Goal: Task Accomplishment & Management: Complete application form

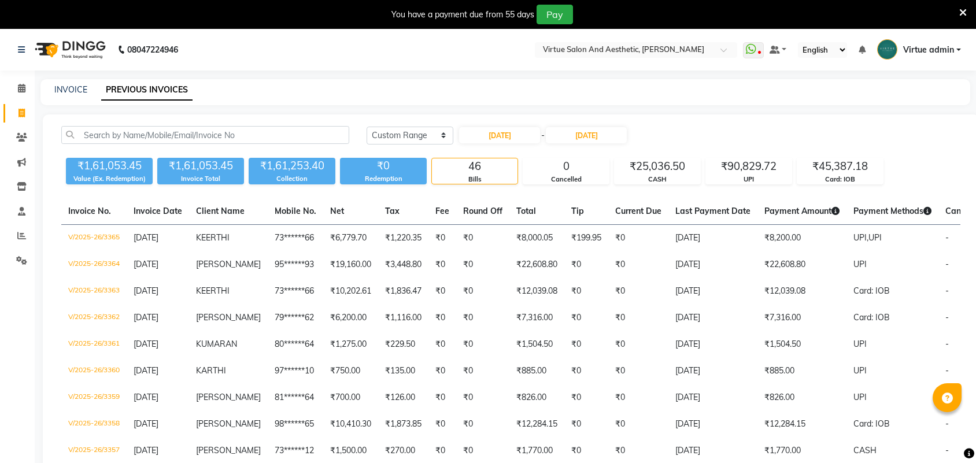
select select "range"
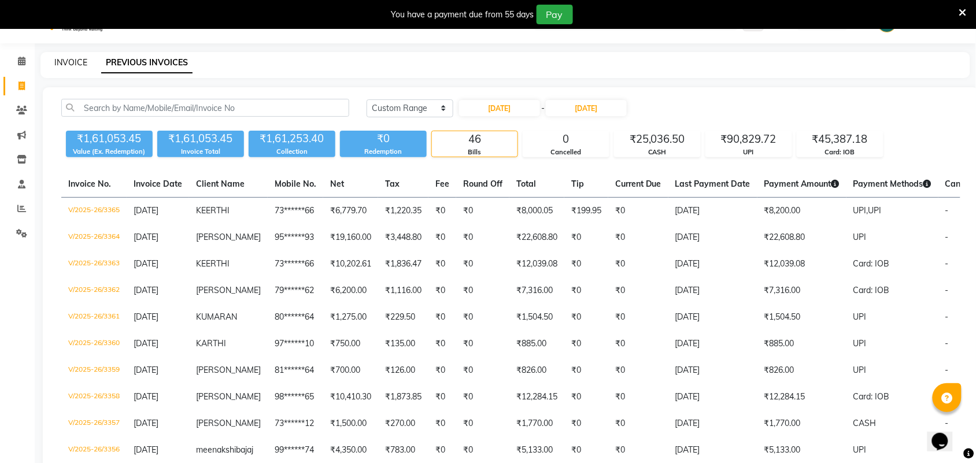
click at [74, 64] on link "INVOICE" at bounding box center [70, 62] width 33 height 10
select select "service"
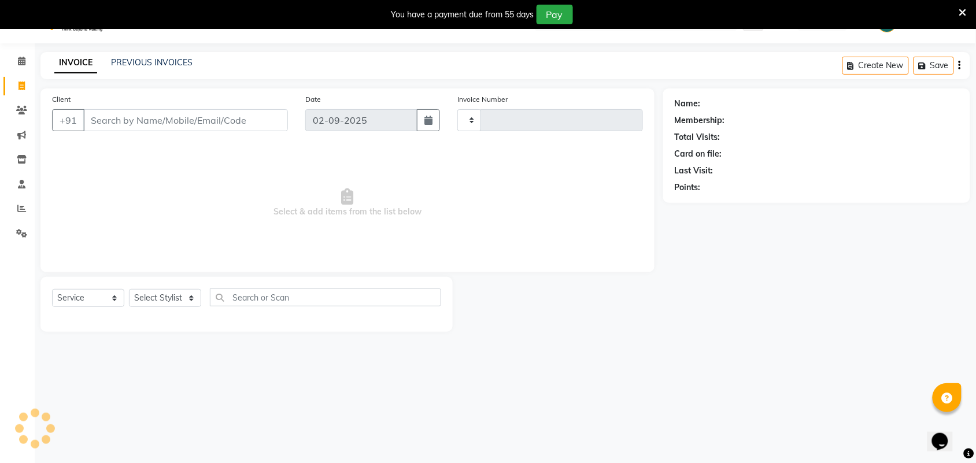
scroll to position [29, 0]
select select "4466"
type input "3401"
select select "V"
select select "71189"
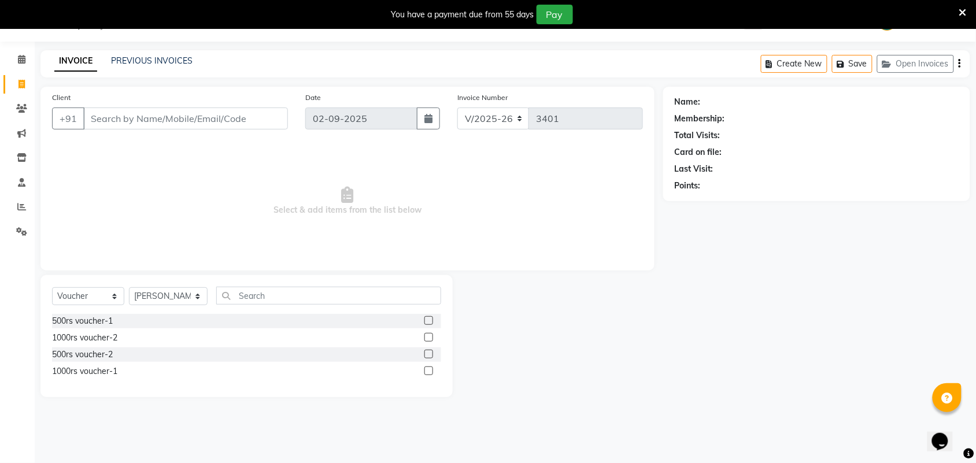
click at [145, 127] on input "Client" at bounding box center [185, 119] width 205 height 22
click at [172, 61] on link "PREVIOUS INVOICES" at bounding box center [152, 60] width 82 height 10
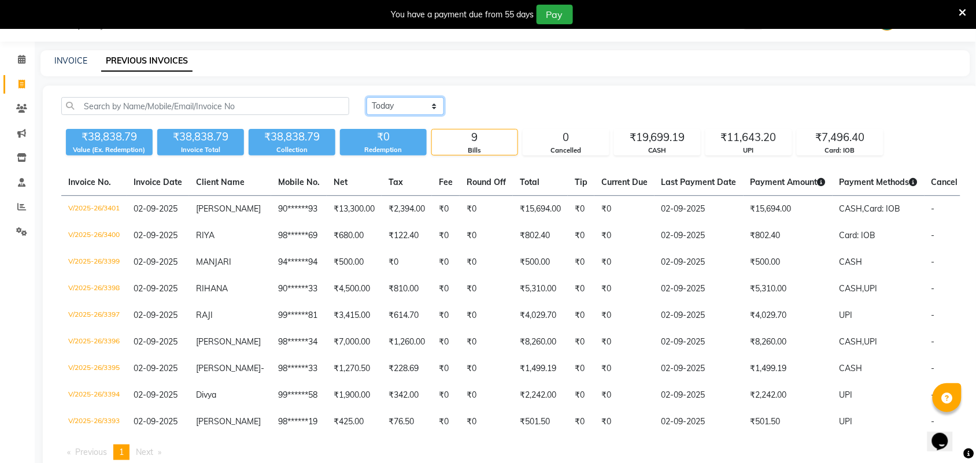
click at [415, 110] on select "Today Yesterday Custom Range" at bounding box center [404, 106] width 77 height 18
select select "yesterday"
click at [366, 97] on select "Today Yesterday Custom Range" at bounding box center [404, 106] width 77 height 18
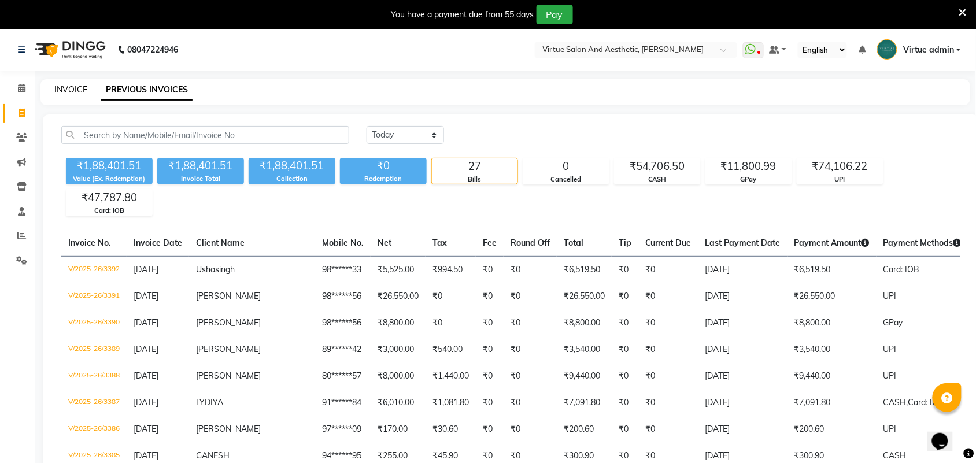
click at [56, 84] on link "INVOICE" at bounding box center [70, 89] width 33 height 10
select select "4466"
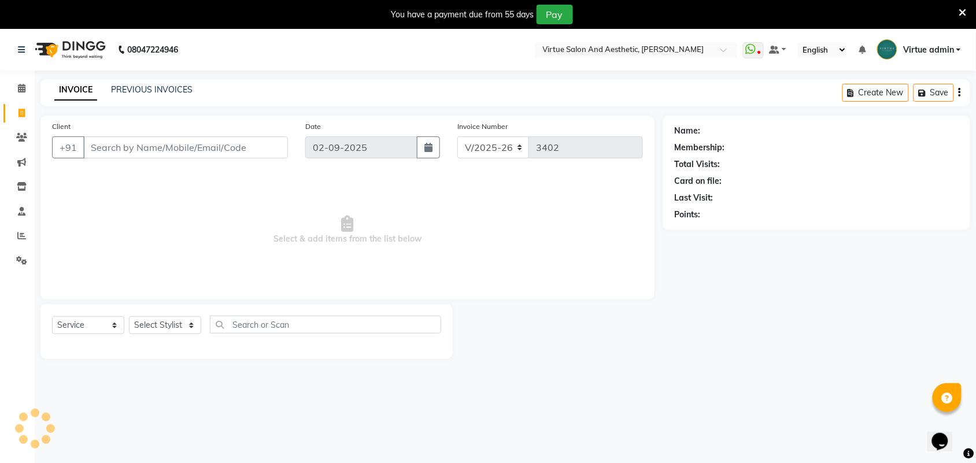
scroll to position [29, 0]
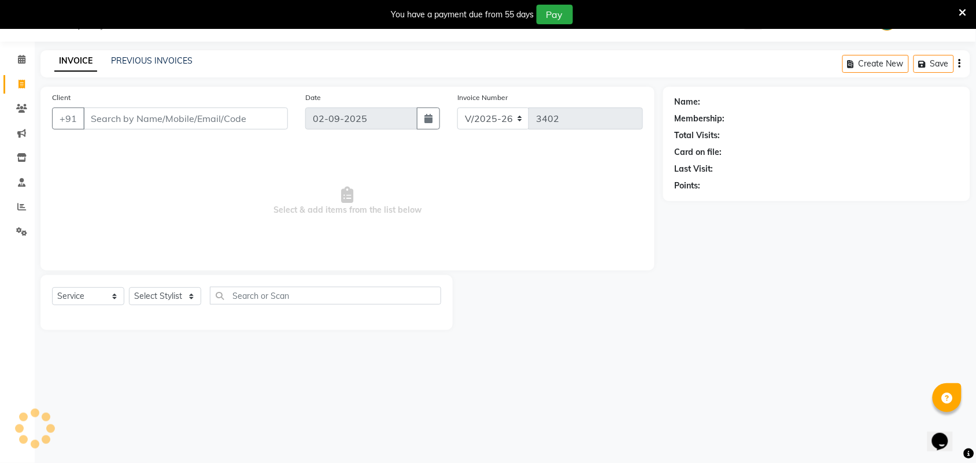
click at [160, 122] on input "Client" at bounding box center [185, 119] width 205 height 22
select select "V"
select select "71189"
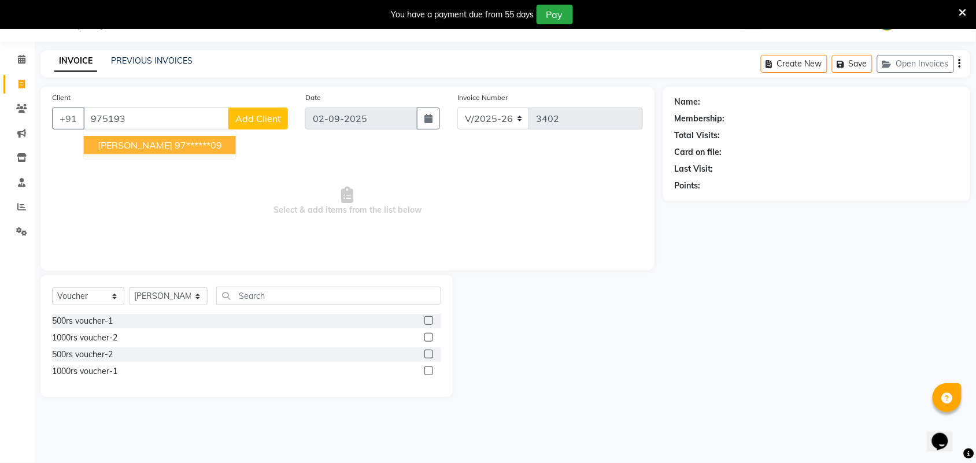
click at [192, 143] on button "Prabha 97******09" at bounding box center [160, 145] width 152 height 18
type input "97******09"
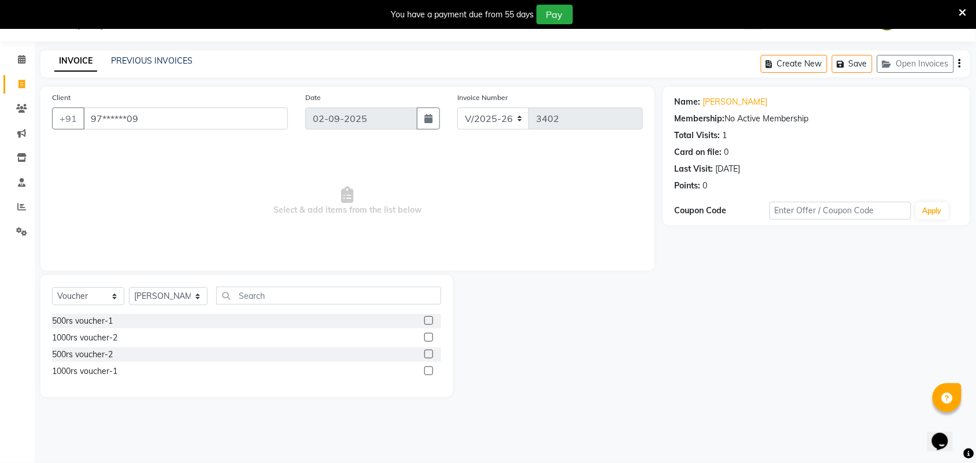
click at [194, 61] on div "INVOICE PREVIOUS INVOICES" at bounding box center [123, 61] width 166 height 13
click at [175, 65] on link "PREVIOUS INVOICES" at bounding box center [152, 60] width 82 height 10
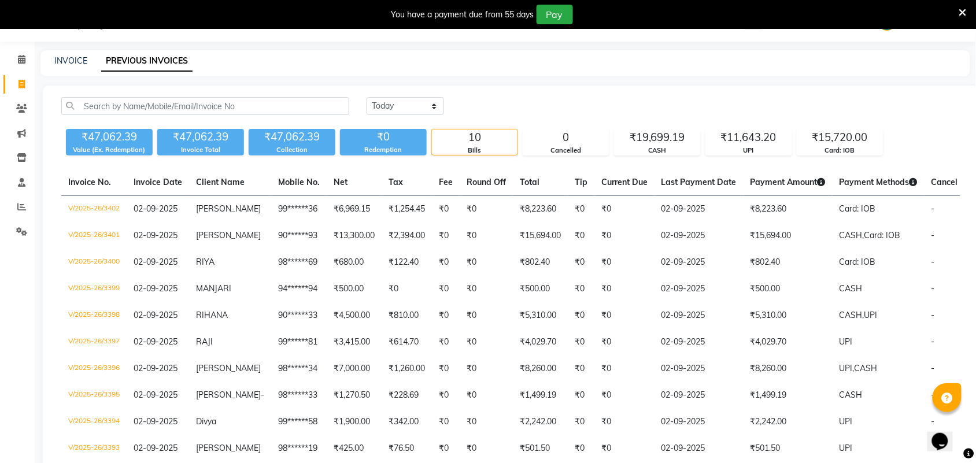
drag, startPoint x: 394, startPoint y: 95, endPoint x: 411, endPoint y: 123, distance: 32.4
click at [394, 95] on div "Today Yesterday Custom Range ₹47,062.39 Value (Ex. Redemption) ₹47,062.39 Invoi…" at bounding box center [511, 297] width 936 height 422
click at [402, 105] on select "Today Yesterday Custom Range" at bounding box center [404, 106] width 77 height 18
select select "yesterday"
click at [366, 97] on select "Today Yesterday Custom Range" at bounding box center [404, 106] width 77 height 18
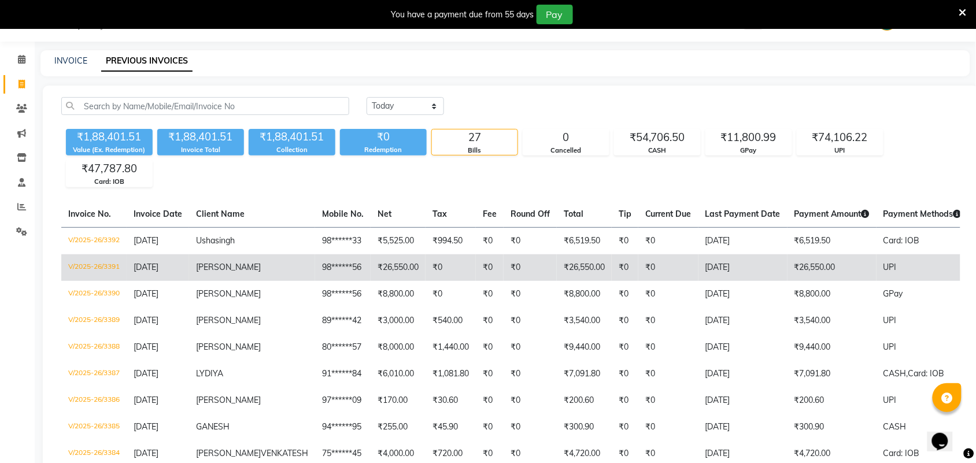
click at [113, 266] on td "V/2025-26/3391" at bounding box center [93, 267] width 65 height 27
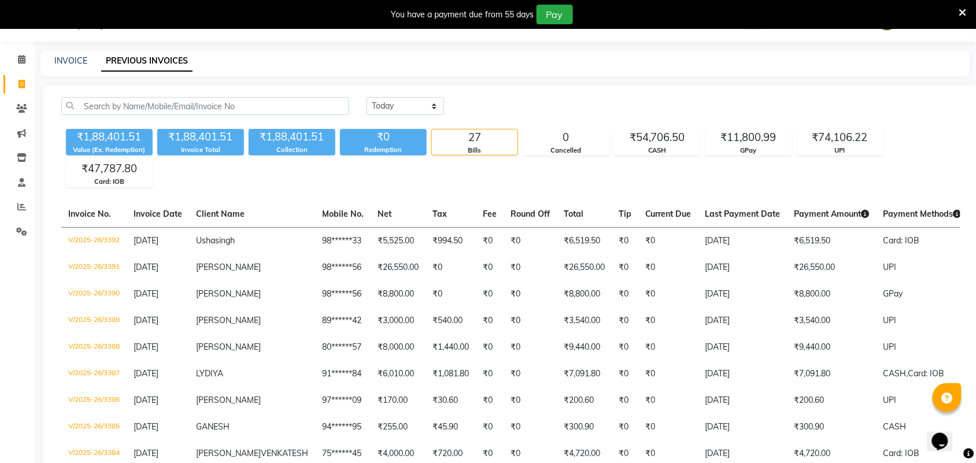
click at [73, 53] on div "INVOICE PREVIOUS INVOICES" at bounding box center [504, 63] width 929 height 26
click at [79, 65] on div "INVOICE" at bounding box center [70, 61] width 33 height 12
click at [76, 61] on link "INVOICE" at bounding box center [70, 60] width 33 height 10
select select "4466"
select select "service"
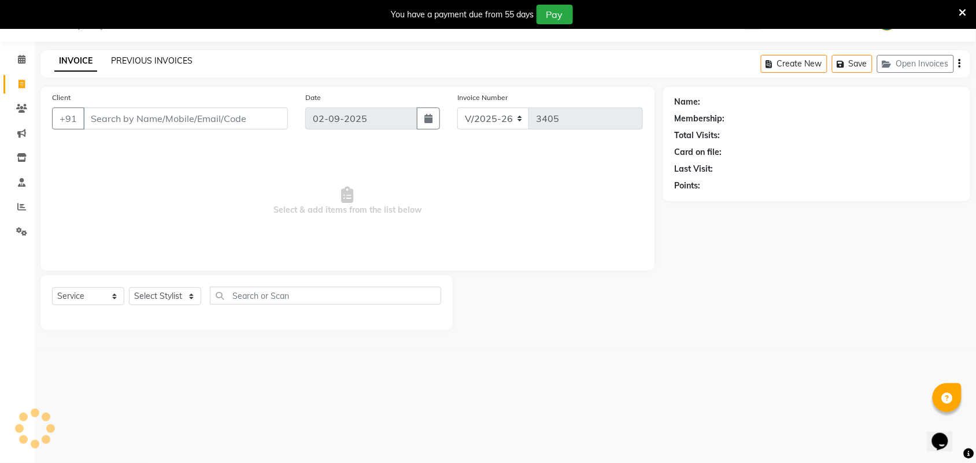
click at [135, 56] on link "PREVIOUS INVOICES" at bounding box center [152, 60] width 82 height 10
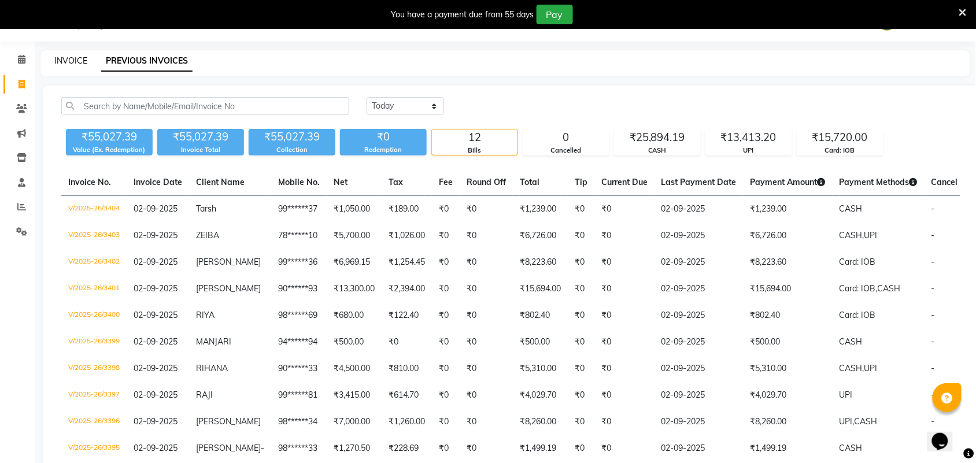
click at [65, 60] on link "INVOICE" at bounding box center [70, 60] width 33 height 10
select select "service"
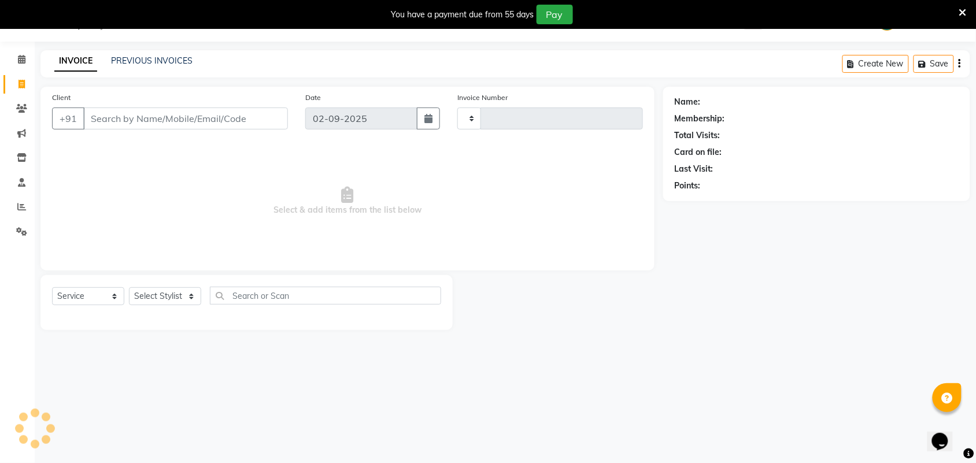
type input "3405"
select select "4466"
select select "V"
select select "71189"
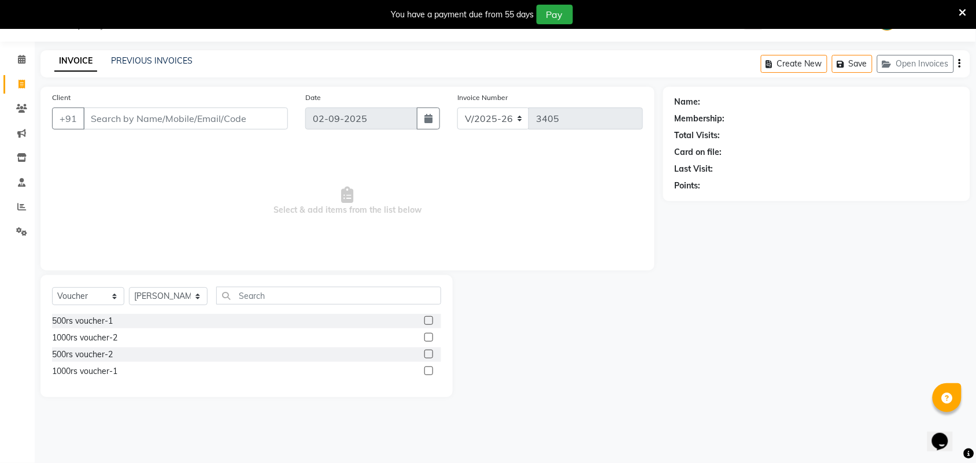
click at [184, 55] on div "PREVIOUS INVOICES" at bounding box center [152, 61] width 82 height 12
click at [183, 56] on link "PREVIOUS INVOICES" at bounding box center [152, 60] width 82 height 10
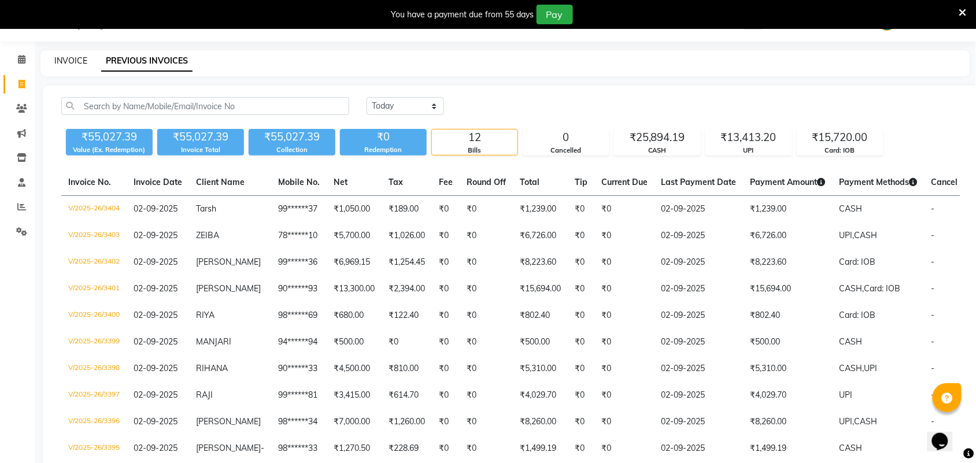
click at [65, 57] on link "INVOICE" at bounding box center [70, 60] width 33 height 10
select select "service"
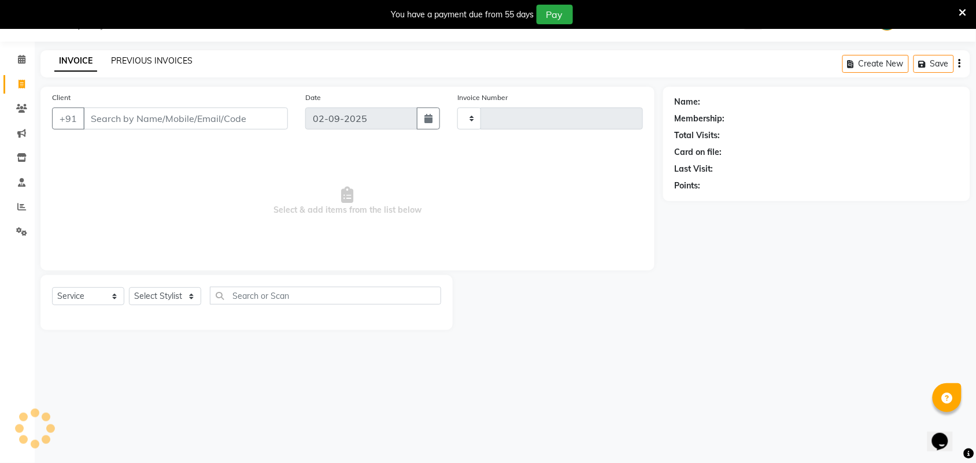
type input "3406"
select select "4466"
click at [116, 61] on link "PREVIOUS INVOICES" at bounding box center [152, 60] width 82 height 10
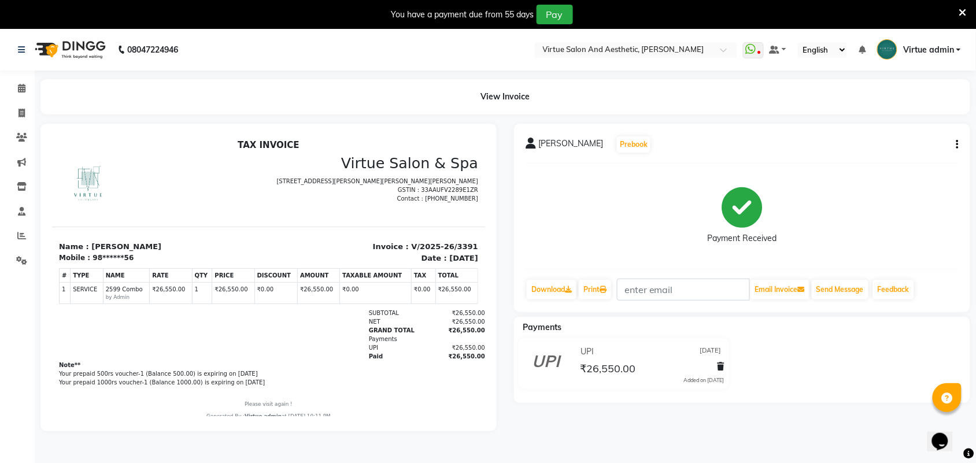
click at [960, 145] on div "[PERSON_NAME] Prebook Payment Received Download Print Email Invoice Send Messag…" at bounding box center [742, 218] width 456 height 188
click at [29, 113] on span at bounding box center [22, 113] width 20 height 13
select select "service"
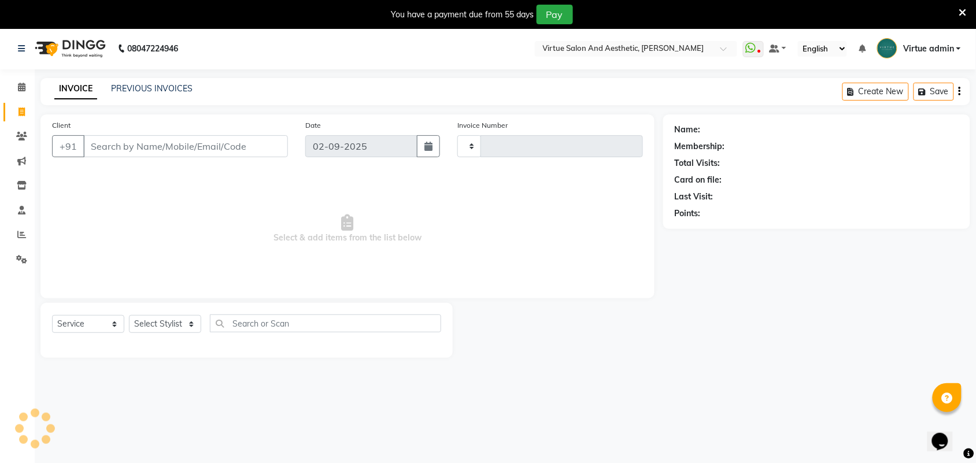
type input "3403"
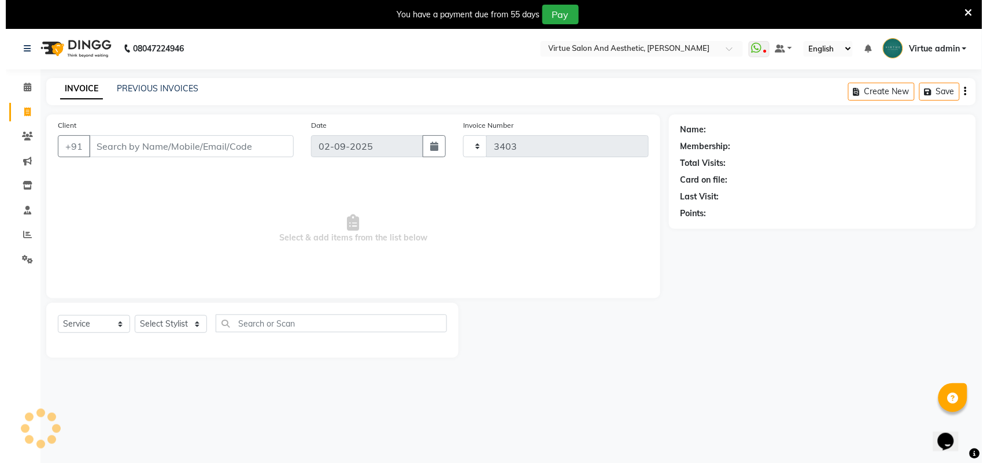
scroll to position [29, 0]
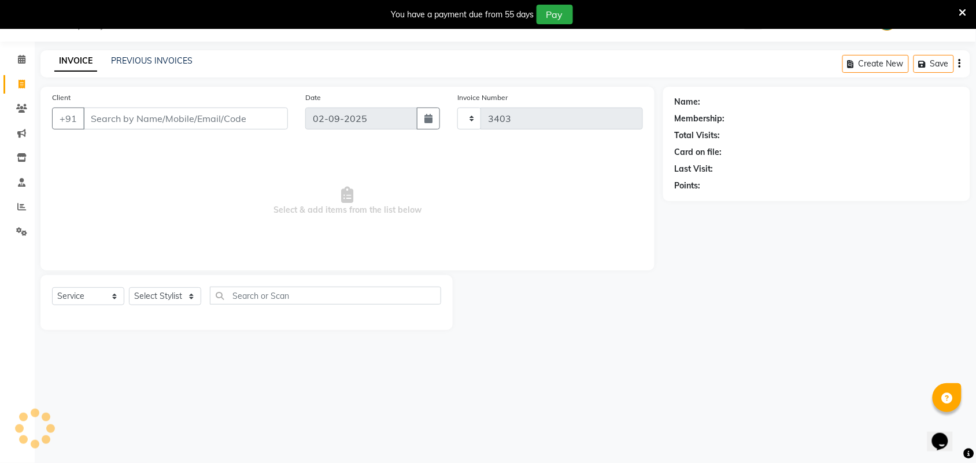
select select "4466"
select select "V"
select select "71189"
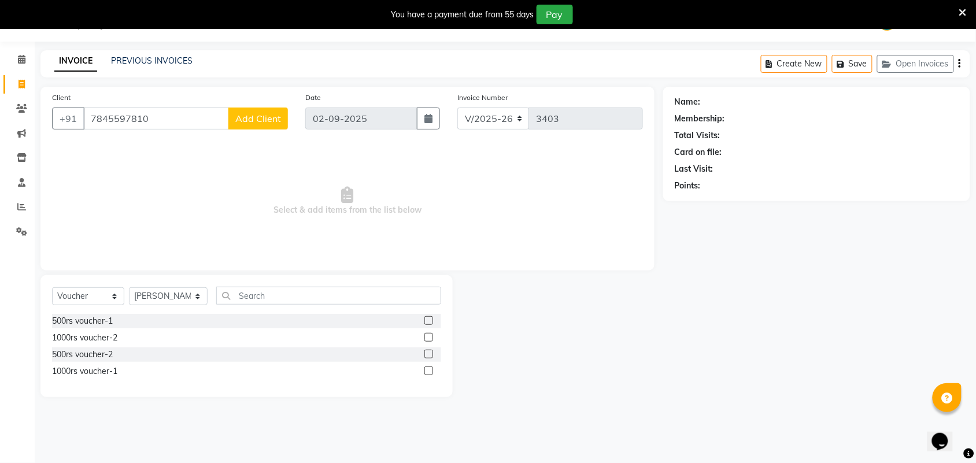
type input "7845597810"
click at [247, 121] on span "Add Client" at bounding box center [258, 119] width 46 height 12
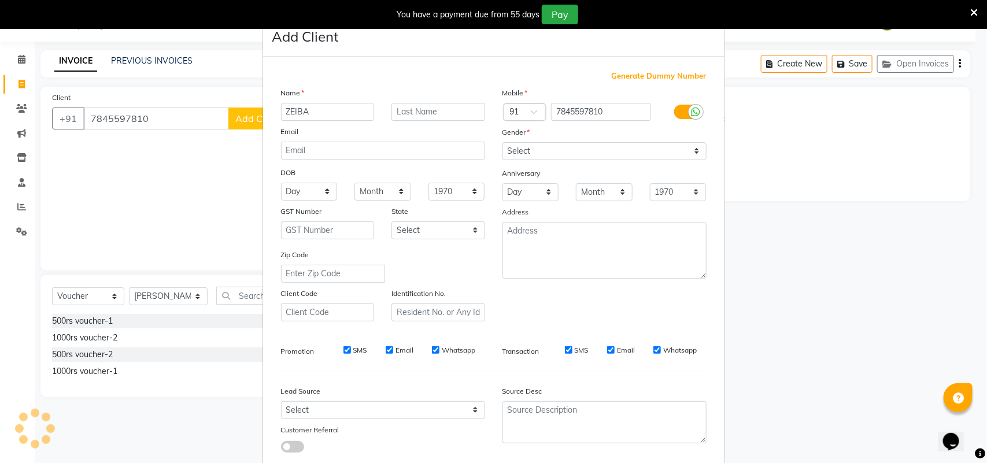
type input "ZEIBA"
click at [538, 151] on select "Select [DEMOGRAPHIC_DATA] [DEMOGRAPHIC_DATA] Other Prefer Not To Say" at bounding box center [604, 151] width 204 height 18
select select "[DEMOGRAPHIC_DATA]"
click at [502, 142] on select "Select [DEMOGRAPHIC_DATA] [DEMOGRAPHIC_DATA] Other Prefer Not To Say" at bounding box center [604, 151] width 204 height 18
click at [309, 403] on select "Select Walk-in Referral Internet Friend Word of Mouth Advertisement Facebook Ju…" at bounding box center [383, 410] width 204 height 18
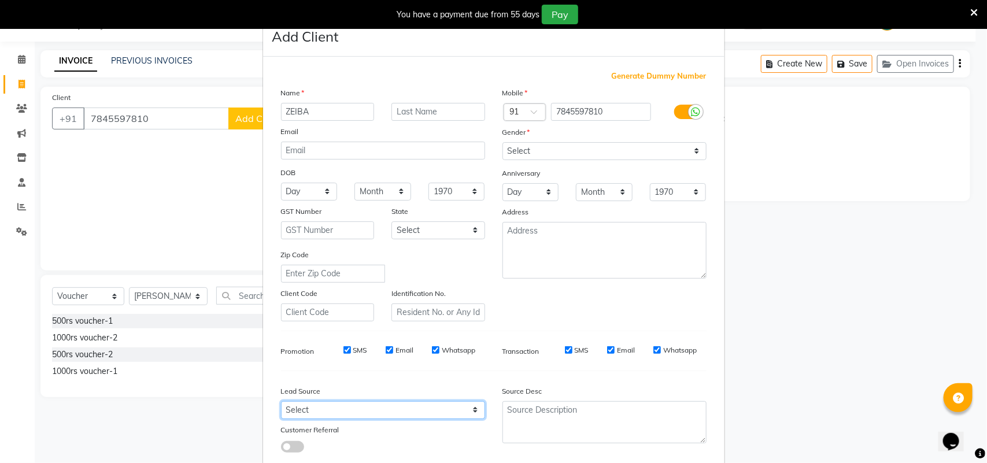
select select "30564"
click at [281, 401] on select "Select Walk-in Referral Internet Friend Word of Mouth Advertisement Facebook Ju…" at bounding box center [383, 410] width 204 height 18
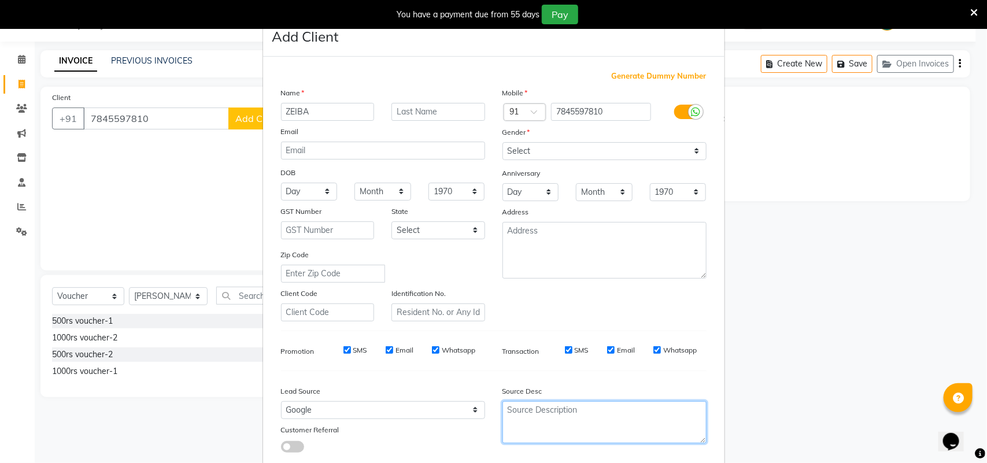
click at [529, 419] on textarea at bounding box center [604, 422] width 204 height 42
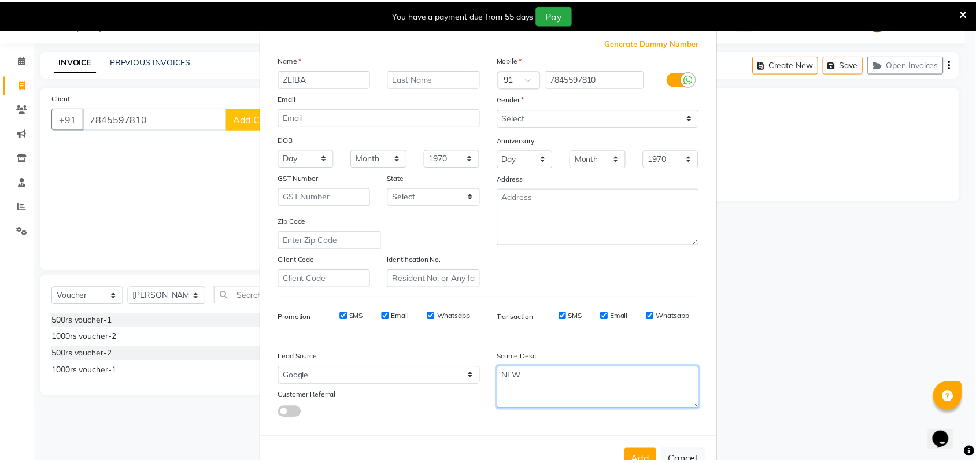
scroll to position [66, 0]
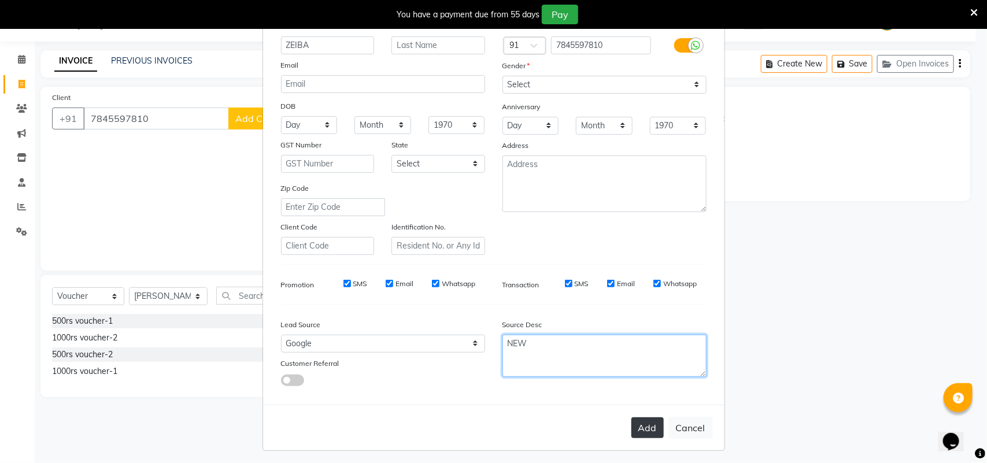
type textarea "NEW"
click at [646, 423] on button "Add" at bounding box center [647, 427] width 32 height 21
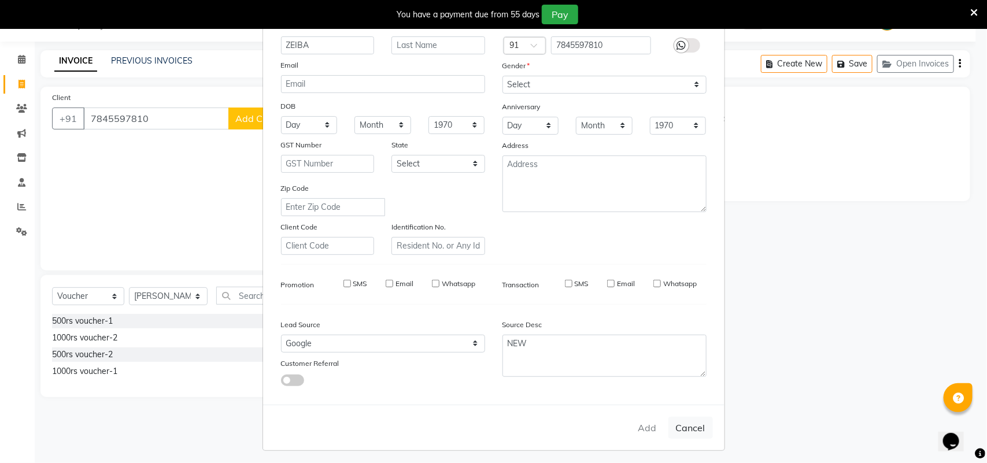
type input "78******10"
select select
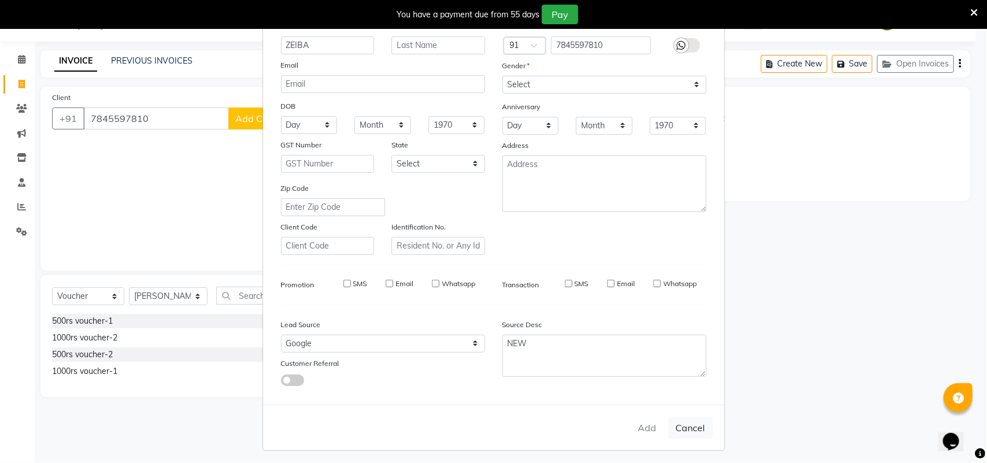
select select
checkbox input "false"
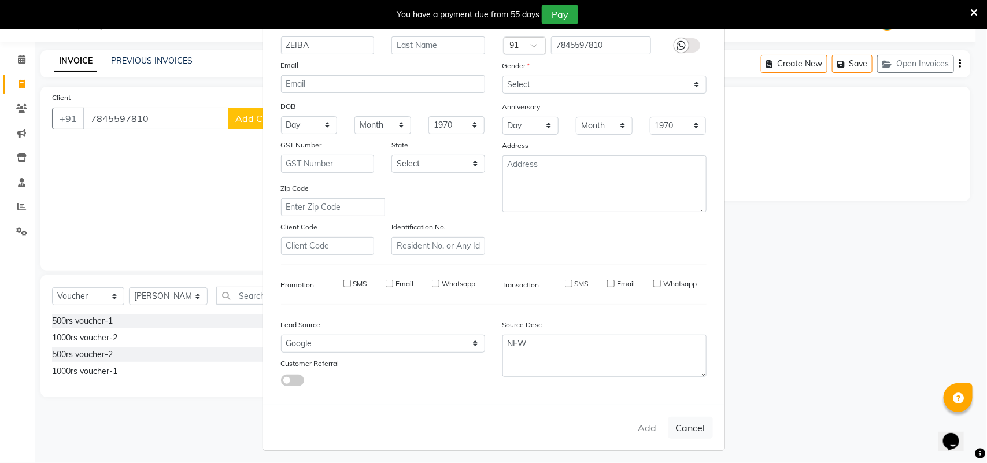
checkbox input "false"
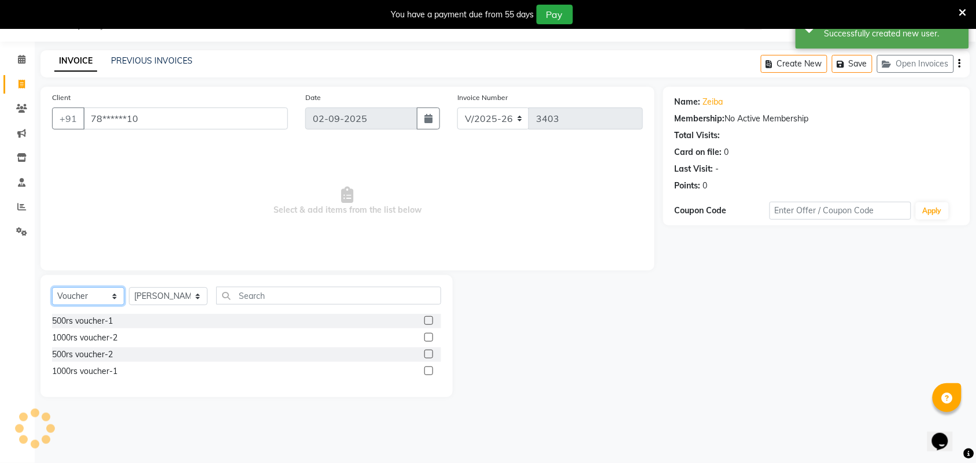
click at [83, 295] on select "Select Service Product Membership Package Voucher Prepaid Gift Card" at bounding box center [88, 296] width 72 height 18
select select "service"
click at [52, 287] on select "Select Service Product Membership Package Voucher Prepaid Gift Card" at bounding box center [88, 296] width 72 height 18
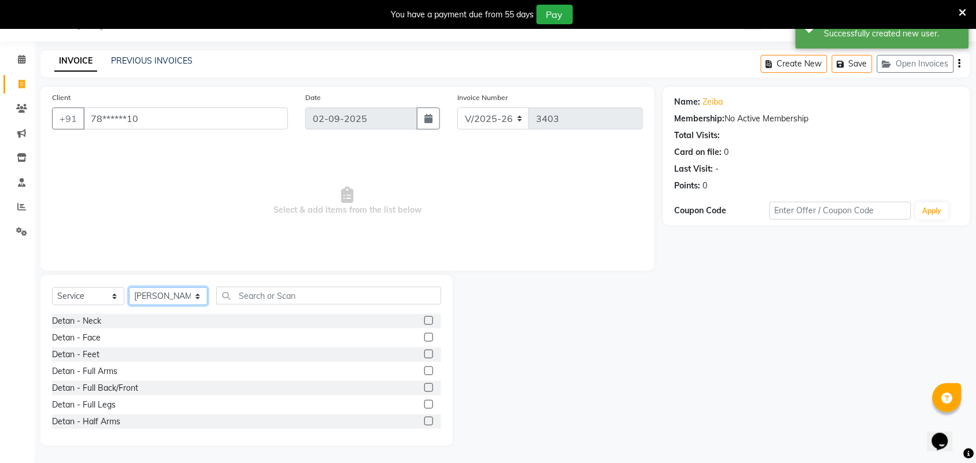
click at [162, 299] on select "Select Stylist Admin [PERSON_NAME] Apsu Auditor Ambattur [PERSON_NAME] Dingg - …" at bounding box center [168, 296] width 79 height 18
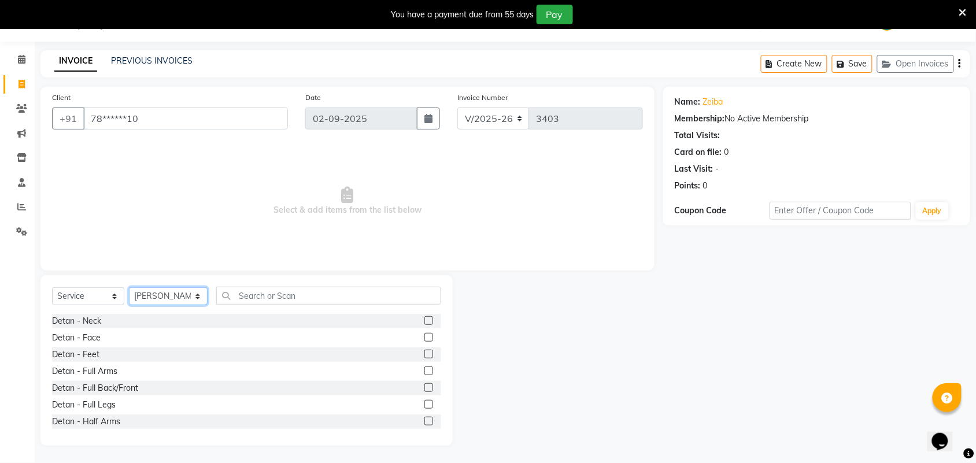
select select "25071"
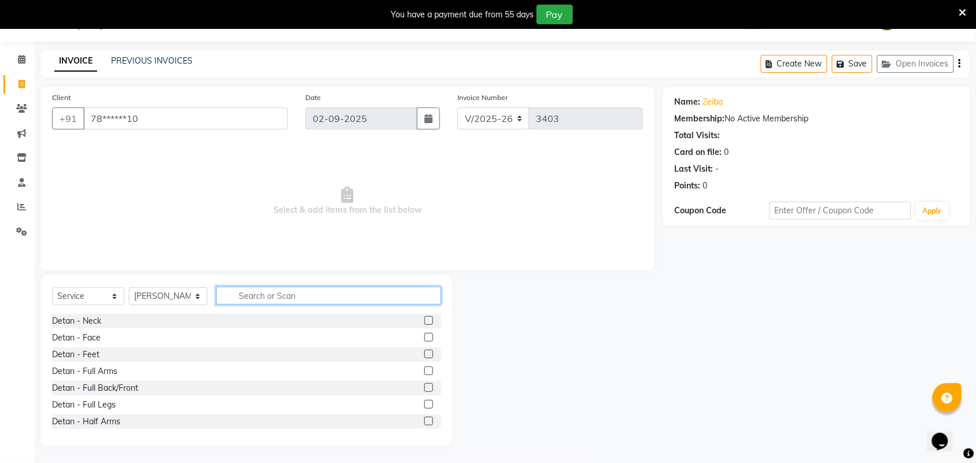
click at [249, 295] on input "text" at bounding box center [328, 296] width 225 height 18
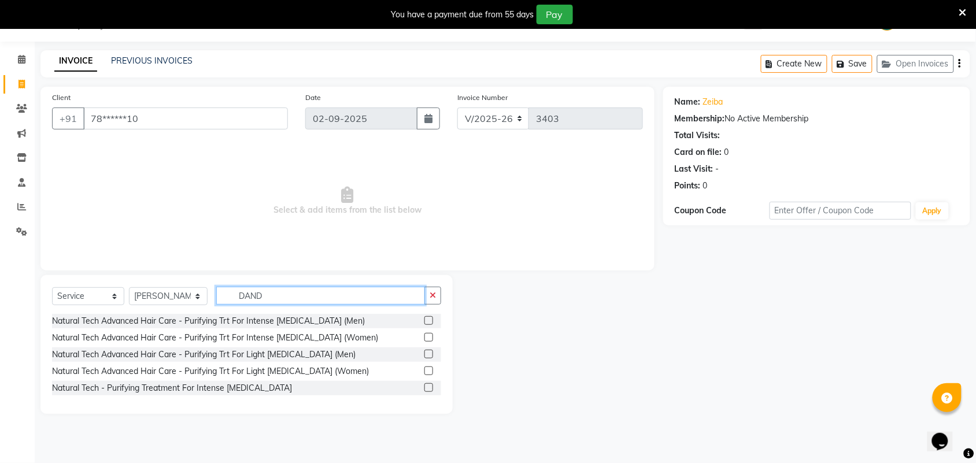
type input "DAND"
click at [423, 336] on div "Natural Tech Advanced Hair Care - Purifying Trt For Intense [MEDICAL_DATA] (Wom…" at bounding box center [246, 338] width 389 height 14
click at [429, 333] on label at bounding box center [428, 337] width 9 height 9
click at [429, 334] on input "checkbox" at bounding box center [428, 338] width 8 height 8
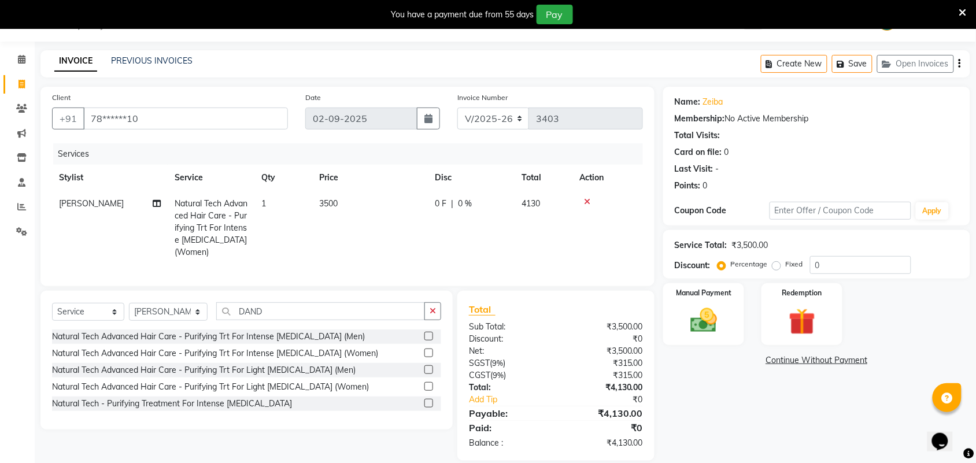
checkbox input "false"
click at [358, 211] on td "3500" at bounding box center [370, 228] width 116 height 75
select select "25071"
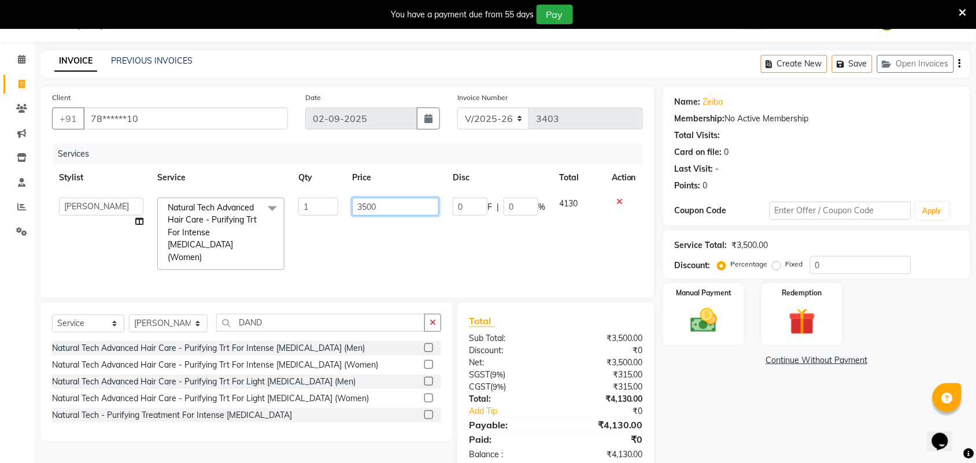
click at [368, 203] on input "3500" at bounding box center [395, 207] width 87 height 18
type input "2700"
click at [347, 316] on input "DAND" at bounding box center [320, 323] width 209 height 18
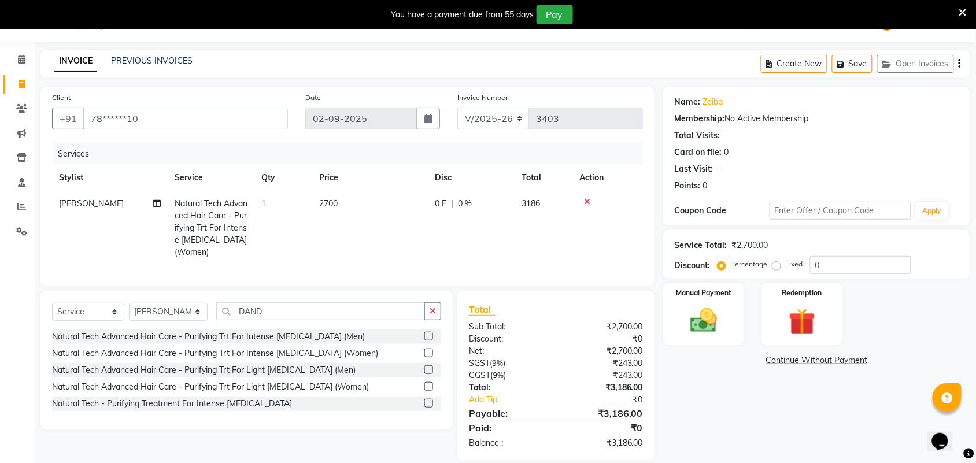
click at [435, 315] on icon "button" at bounding box center [432, 311] width 6 height 8
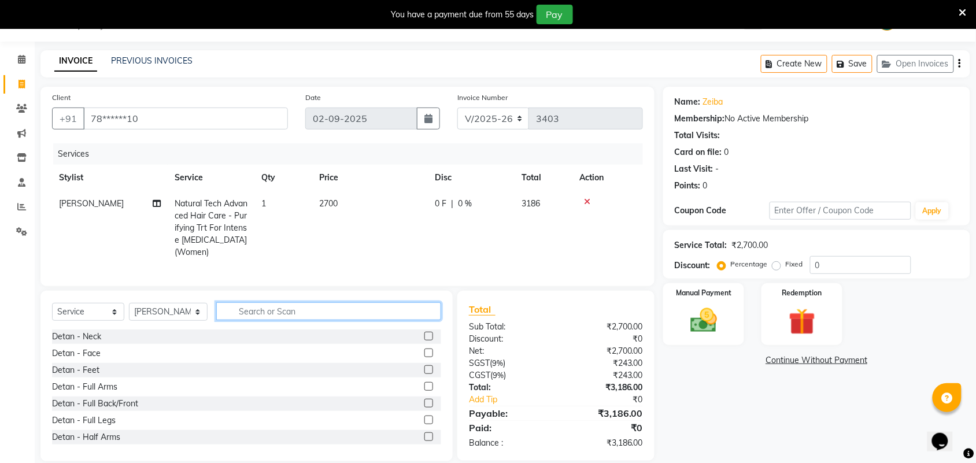
click at [380, 315] on input "text" at bounding box center [328, 311] width 225 height 18
type input "H"
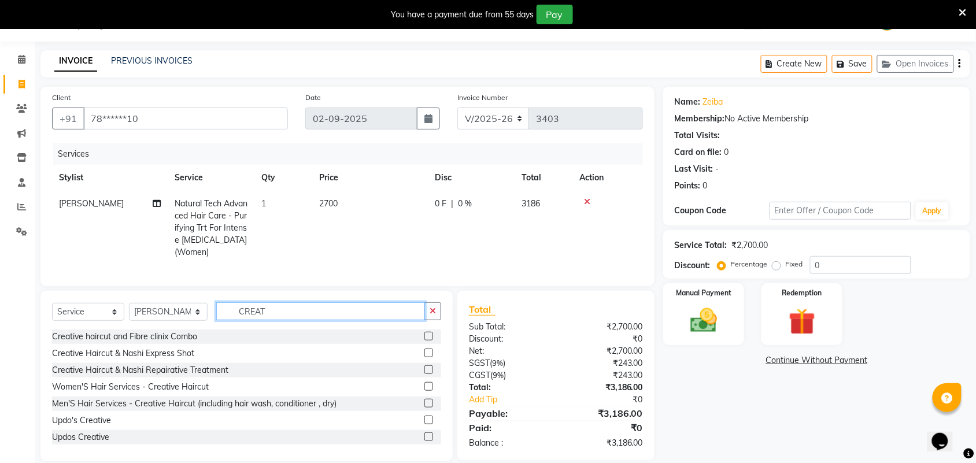
type input "CREAT"
click at [424, 391] on label at bounding box center [428, 386] width 9 height 9
click at [424, 391] on input "checkbox" at bounding box center [428, 387] width 8 height 8
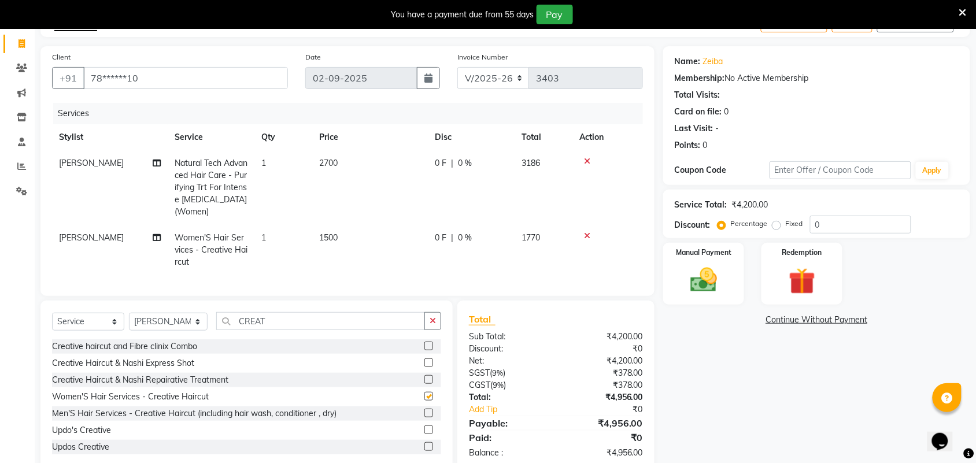
scroll to position [105, 0]
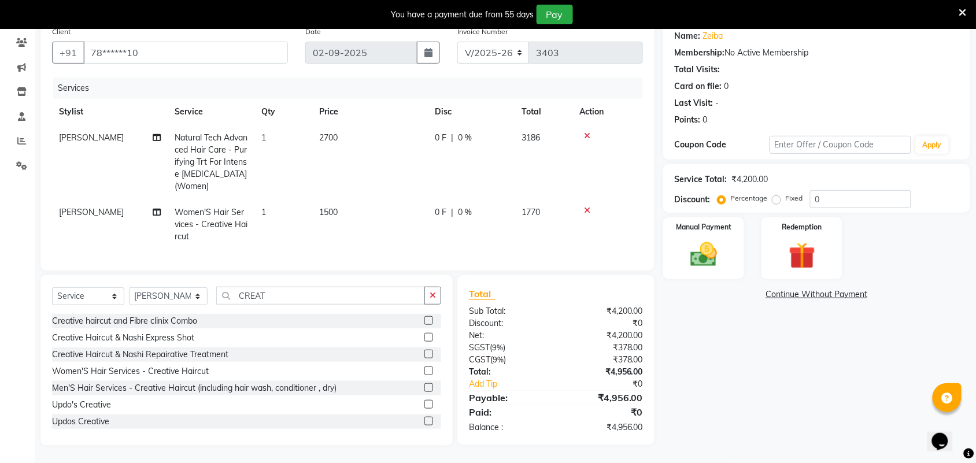
checkbox input "false"
click at [351, 295] on input "CREAT" at bounding box center [320, 296] width 209 height 18
click at [169, 290] on select "Select Stylist Admin [PERSON_NAME] Apsu Auditor Ambattur [PERSON_NAME] Dingg - …" at bounding box center [168, 296] width 79 height 18
select select "30103"
click at [327, 301] on input "CREAT" at bounding box center [320, 296] width 209 height 18
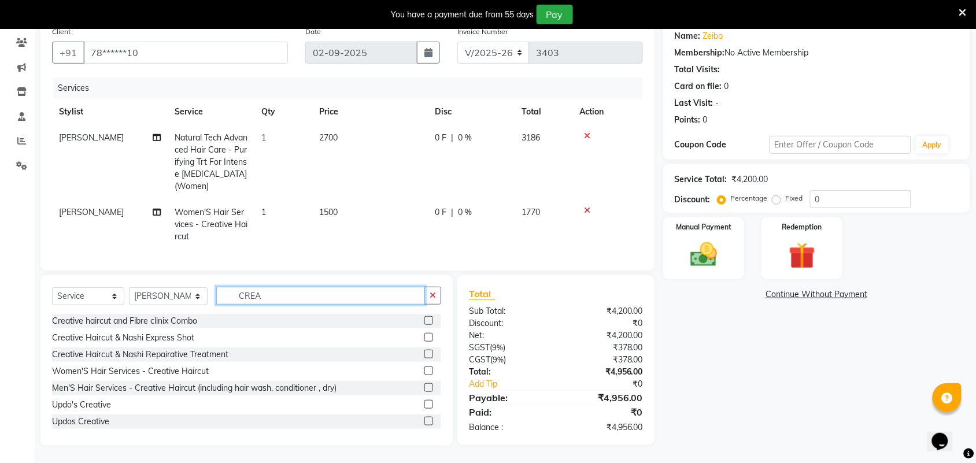
type input "CREA"
click at [424, 369] on label at bounding box center [428, 370] width 9 height 9
click at [424, 369] on input "checkbox" at bounding box center [428, 372] width 8 height 8
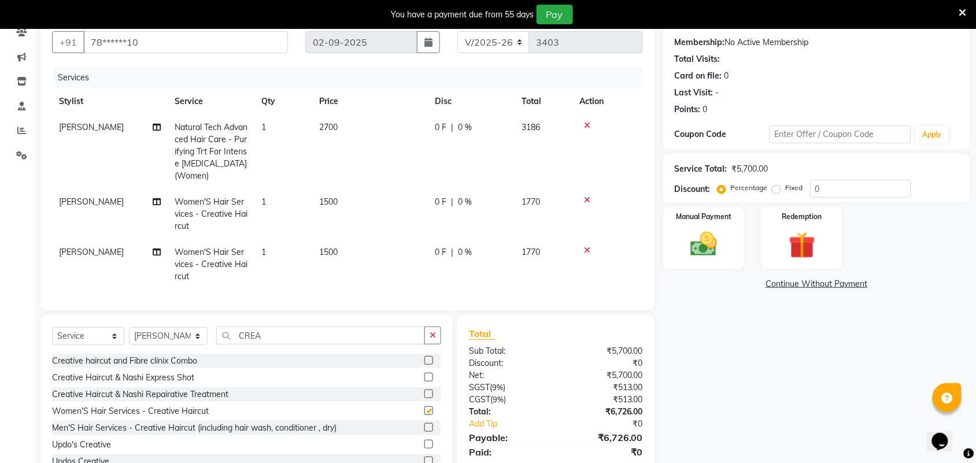
checkbox input "false"
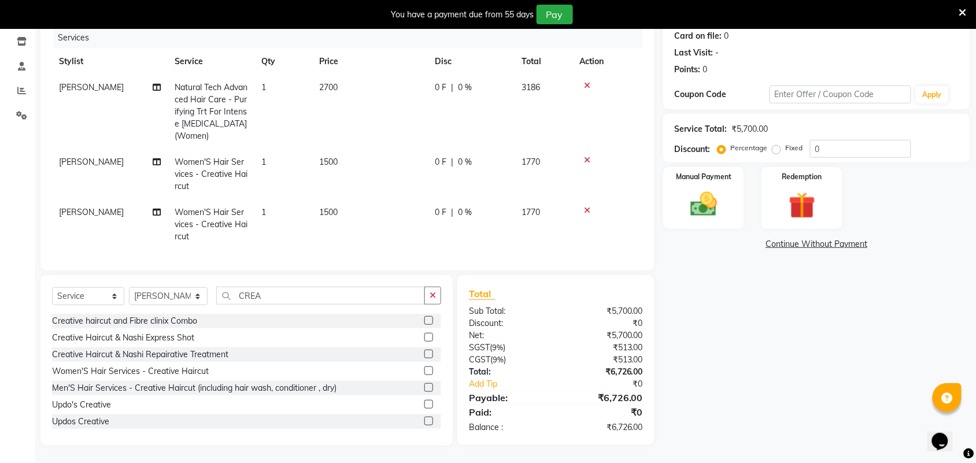
scroll to position [156, 0]
click at [701, 204] on img at bounding box center [703, 204] width 45 height 32
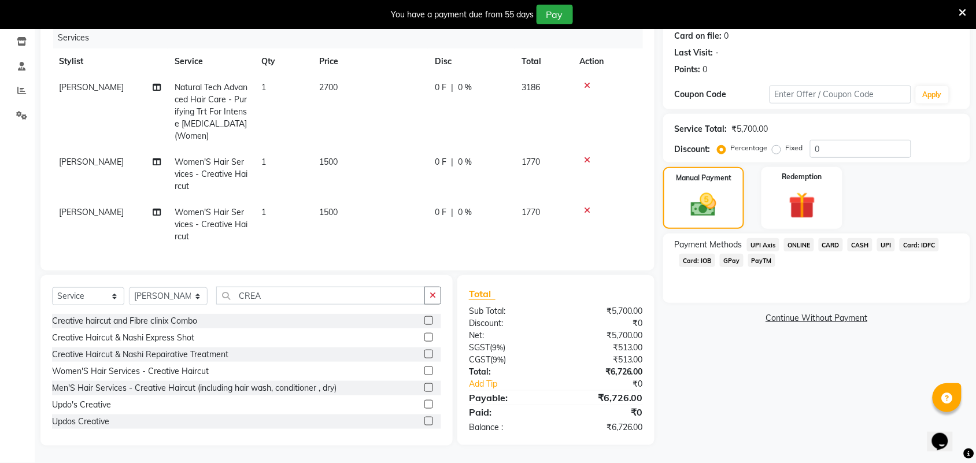
click at [888, 238] on span "UPI" at bounding box center [886, 244] width 18 height 13
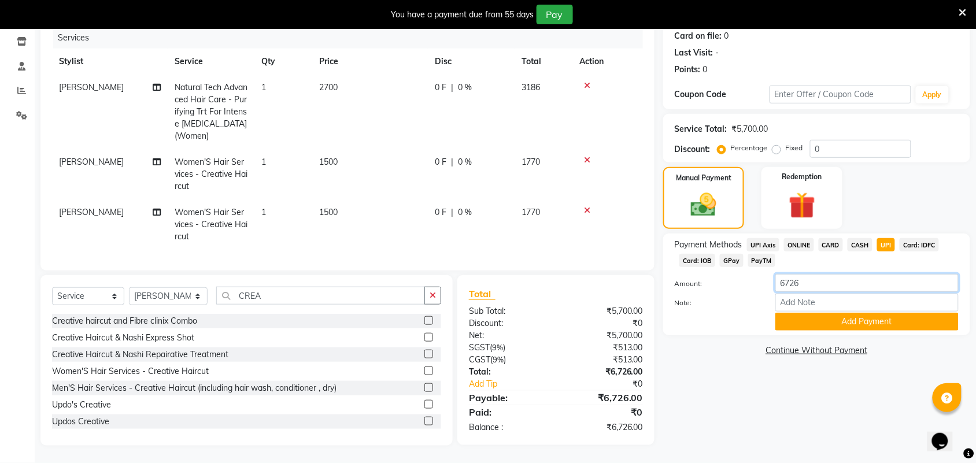
drag, startPoint x: 778, startPoint y: 275, endPoint x: 825, endPoint y: 273, distance: 47.4
click at [825, 274] on input "6726" at bounding box center [866, 283] width 183 height 18
type input "1770"
click at [834, 313] on button "Add Payment" at bounding box center [866, 322] width 183 height 18
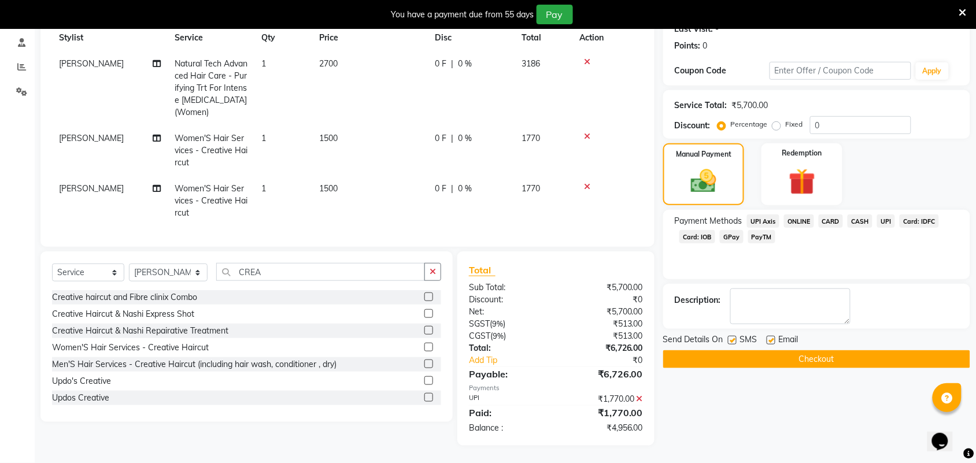
scroll to position [179, 0]
click at [861, 214] on span "CASH" at bounding box center [859, 220] width 25 height 13
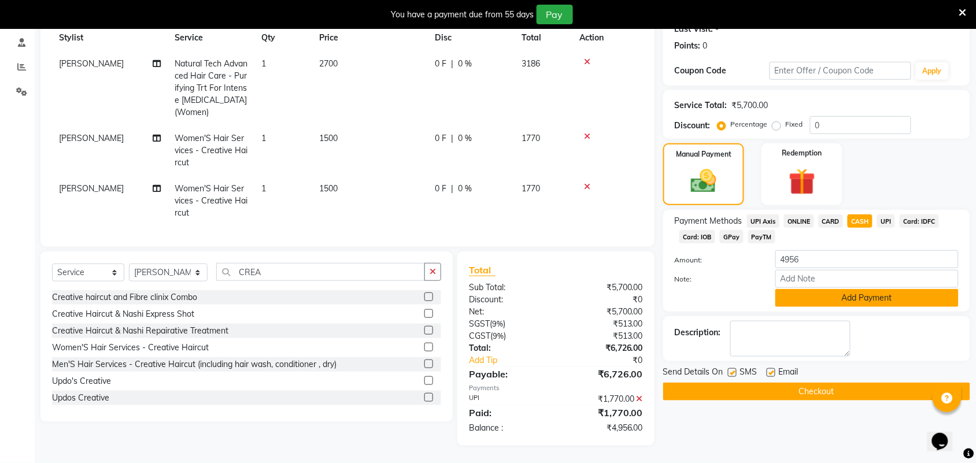
click at [875, 289] on button "Add Payment" at bounding box center [866, 298] width 183 height 18
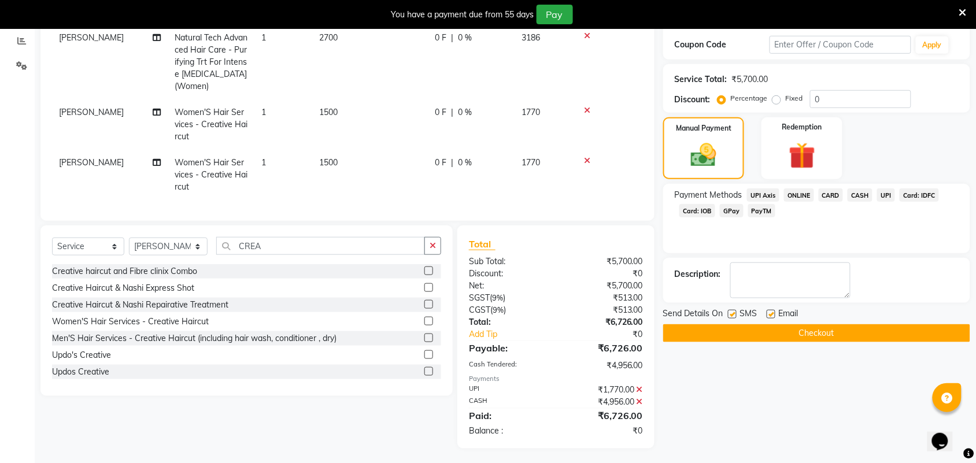
scroll to position [208, 0]
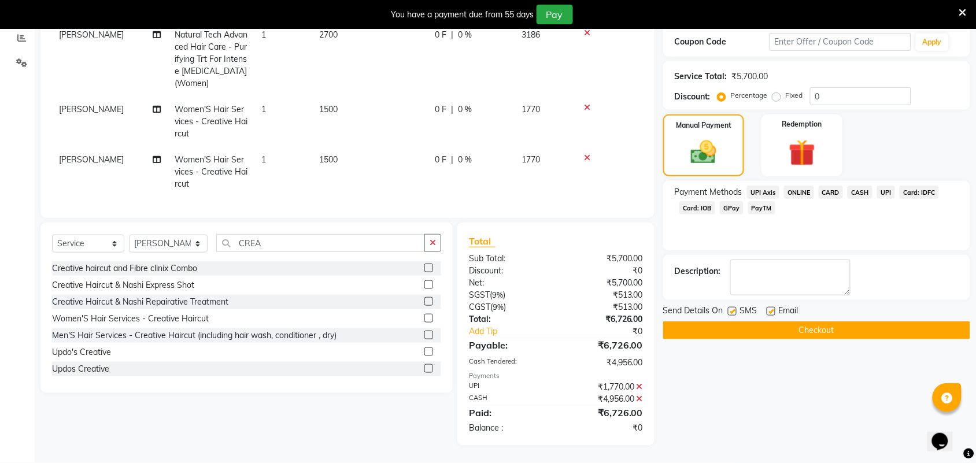
click at [858, 321] on button "Checkout" at bounding box center [816, 330] width 307 height 18
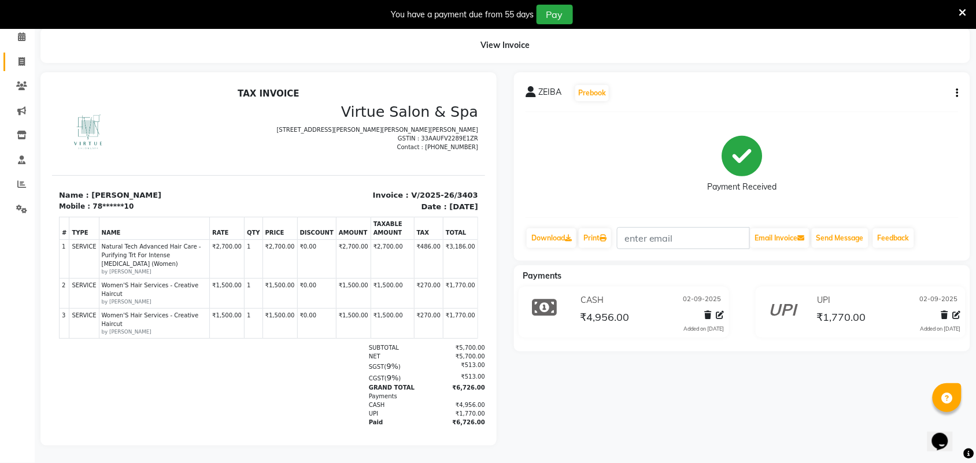
click at [10, 53] on link "Invoice" at bounding box center [17, 62] width 28 height 19
select select "service"
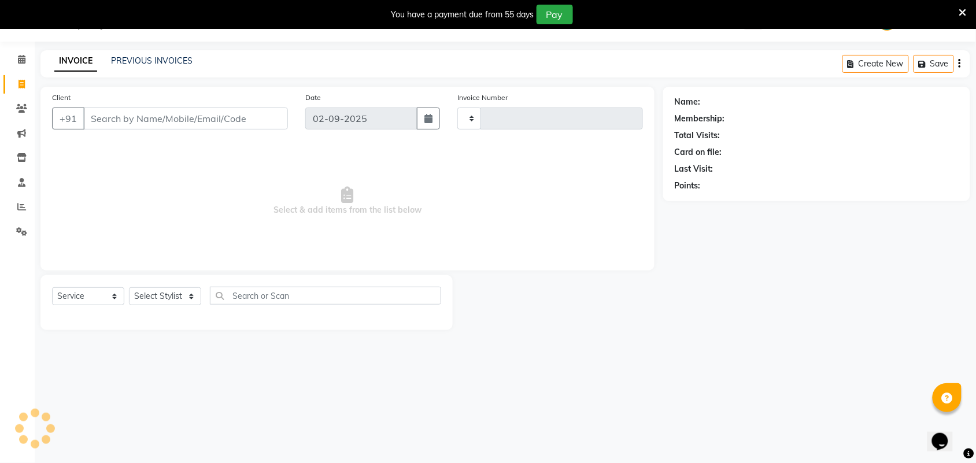
type input "3404"
select select "4466"
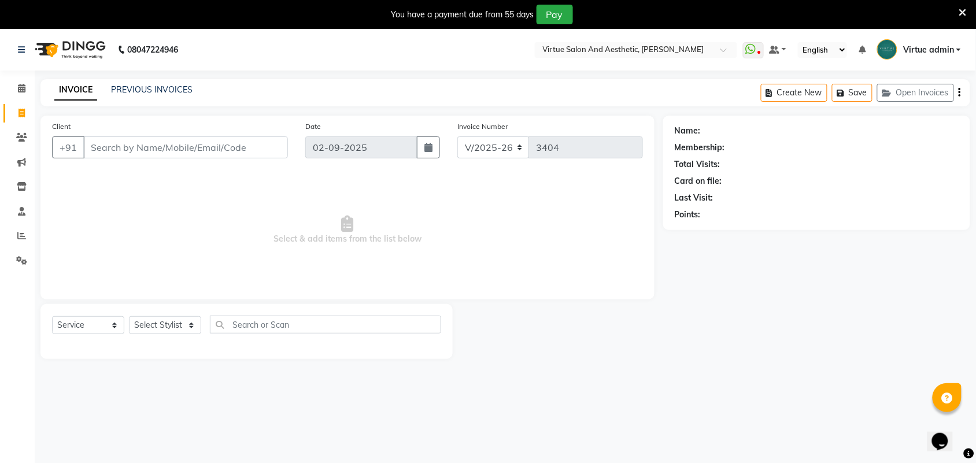
select select "V"
select select "71189"
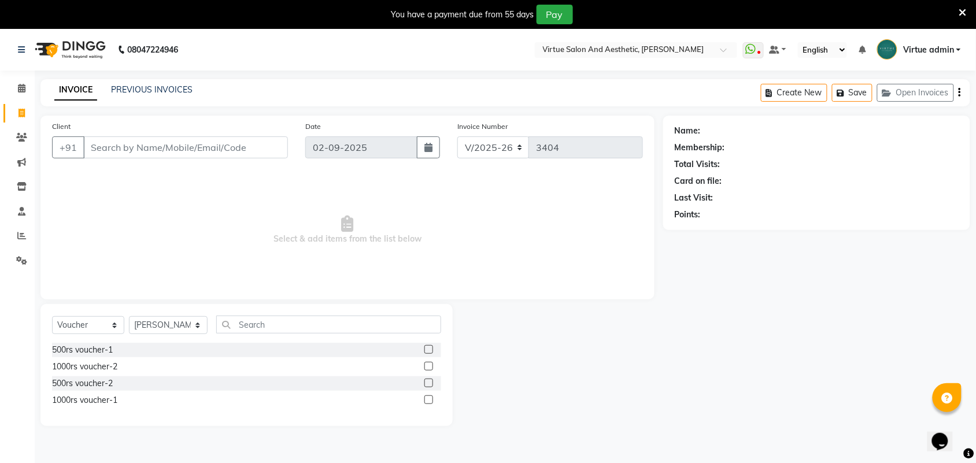
click at [97, 140] on input "Client" at bounding box center [185, 147] width 205 height 22
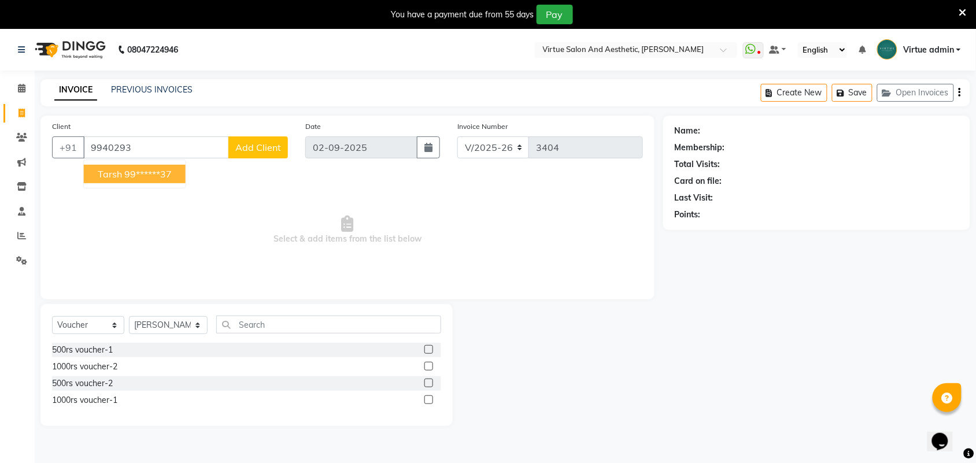
click at [135, 165] on button "Tarsh 99******37" at bounding box center [135, 174] width 102 height 18
type input "99******37"
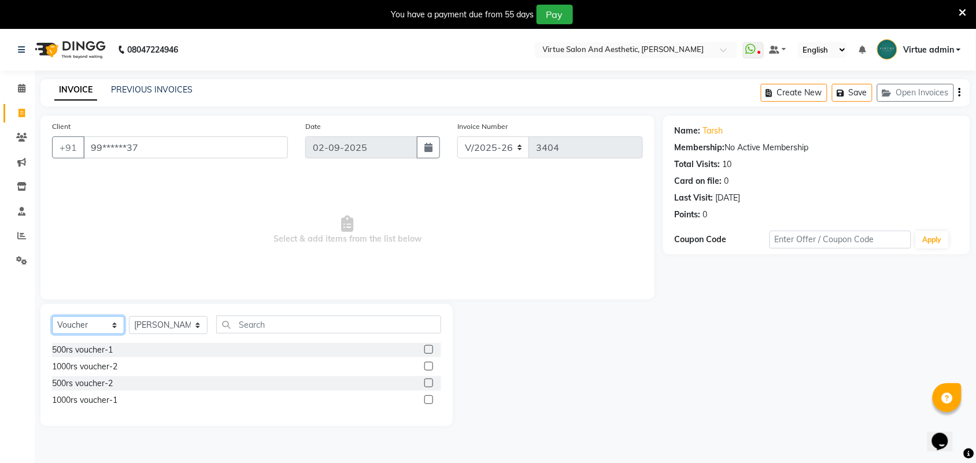
click at [87, 318] on select "Select Service Product Membership Package Voucher Prepaid Gift Card" at bounding box center [88, 325] width 72 height 18
select select "service"
click at [52, 316] on select "Select Service Product Membership Package Voucher Prepaid Gift Card" at bounding box center [88, 325] width 72 height 18
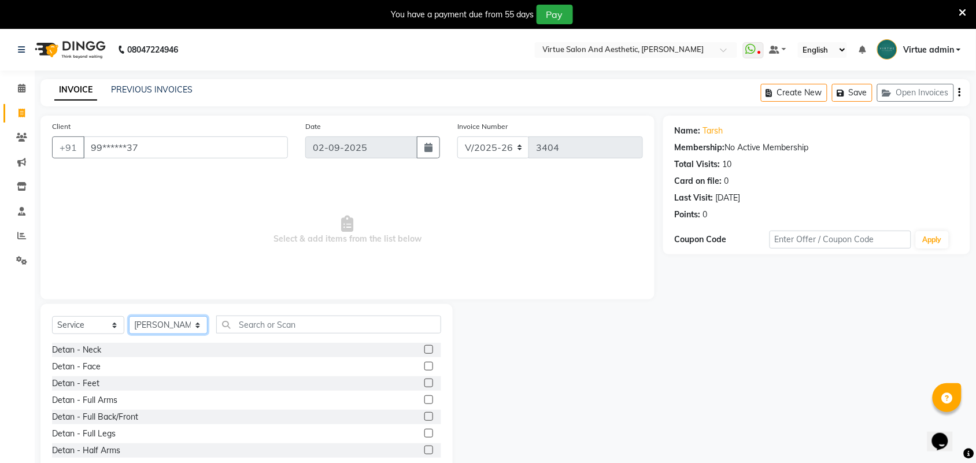
click at [143, 327] on select "Select Stylist Admin [PERSON_NAME] Apsu Auditor Ambattur [PERSON_NAME] Dingg - …" at bounding box center [168, 325] width 79 height 18
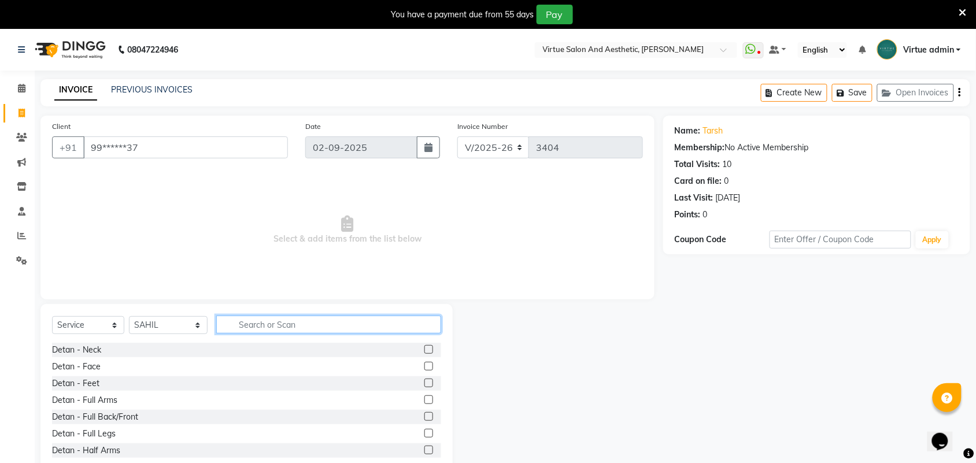
click at [261, 328] on input "text" at bounding box center [328, 325] width 225 height 18
click at [165, 327] on select "Select Stylist Admin [PERSON_NAME] Apsu Auditor Ambattur [PERSON_NAME] Dingg - …" at bounding box center [168, 325] width 79 height 18
select select "73417"
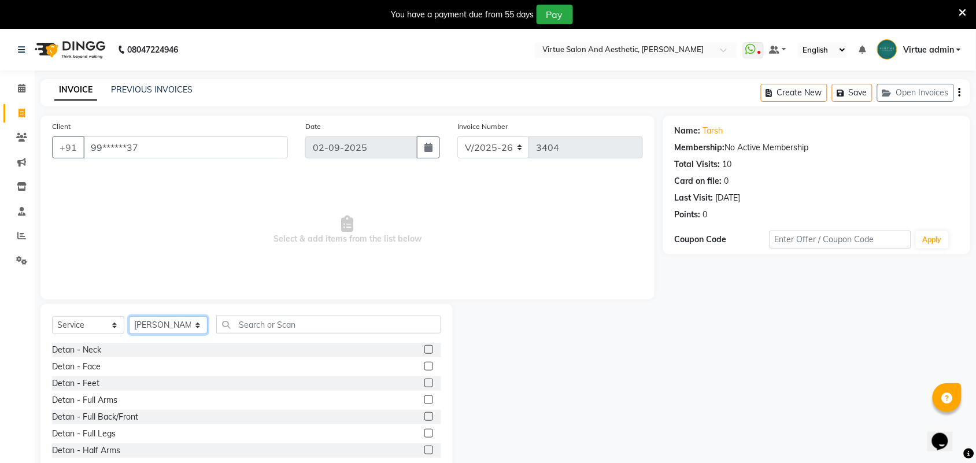
click at [129, 316] on select "Select Stylist Admin [PERSON_NAME] Apsu Auditor Ambattur [PERSON_NAME] Dingg - …" at bounding box center [168, 325] width 79 height 18
click at [250, 331] on input "text" at bounding box center [328, 325] width 225 height 18
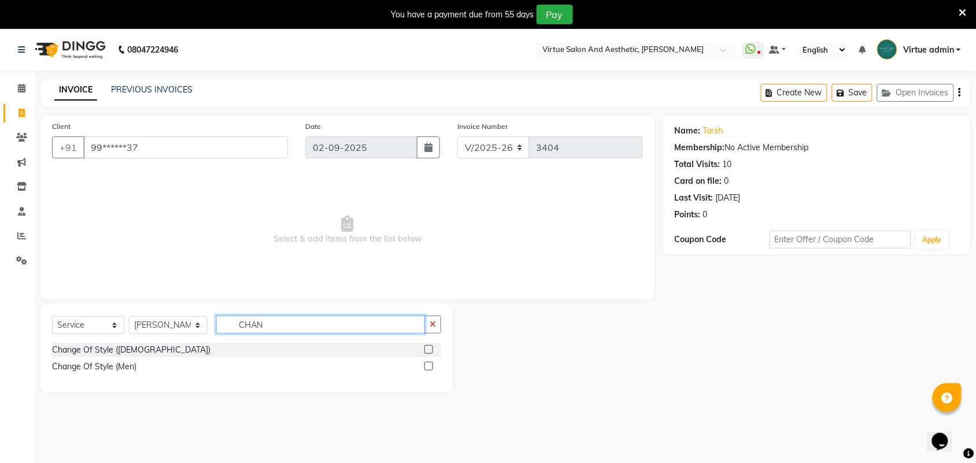
type input "CHAN"
click at [428, 365] on label at bounding box center [428, 366] width 9 height 9
click at [428, 365] on input "checkbox" at bounding box center [428, 367] width 8 height 8
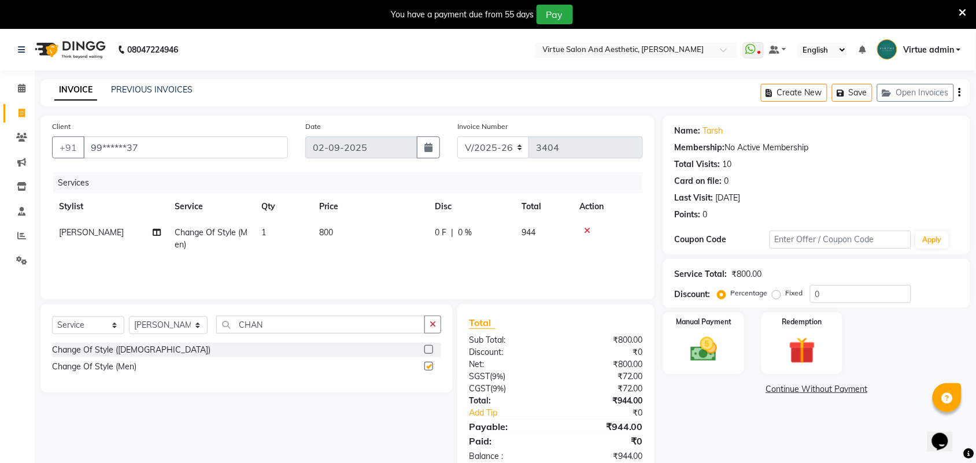
checkbox input "false"
click at [434, 328] on button "button" at bounding box center [432, 325] width 17 height 18
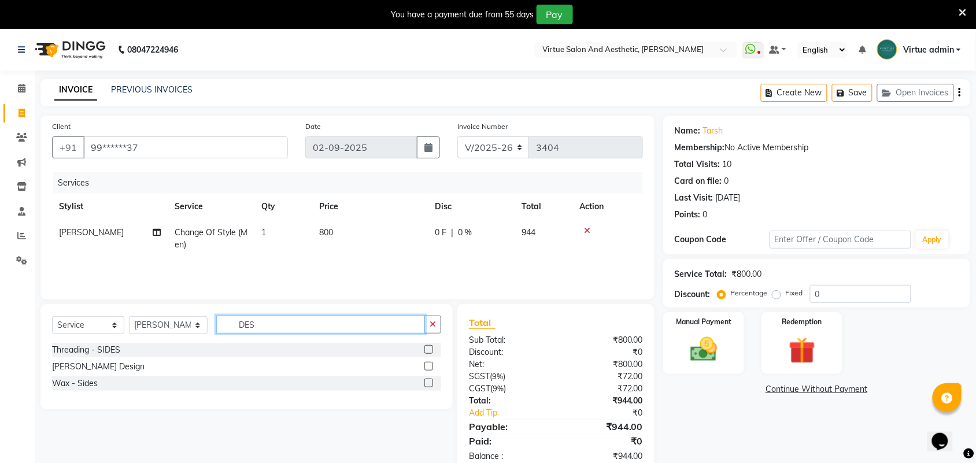
type input "DES"
click at [429, 365] on label at bounding box center [428, 366] width 9 height 9
click at [429, 365] on input "checkbox" at bounding box center [428, 367] width 8 height 8
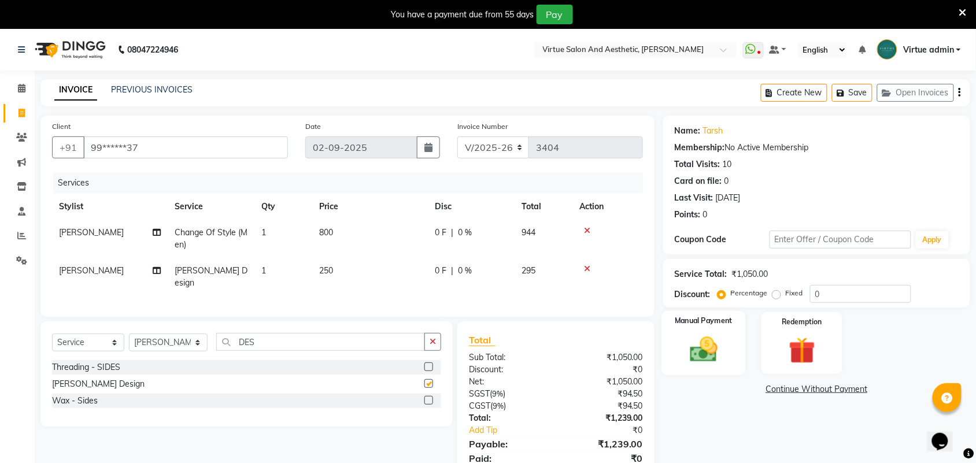
checkbox input "false"
click at [718, 360] on img at bounding box center [703, 350] width 45 height 32
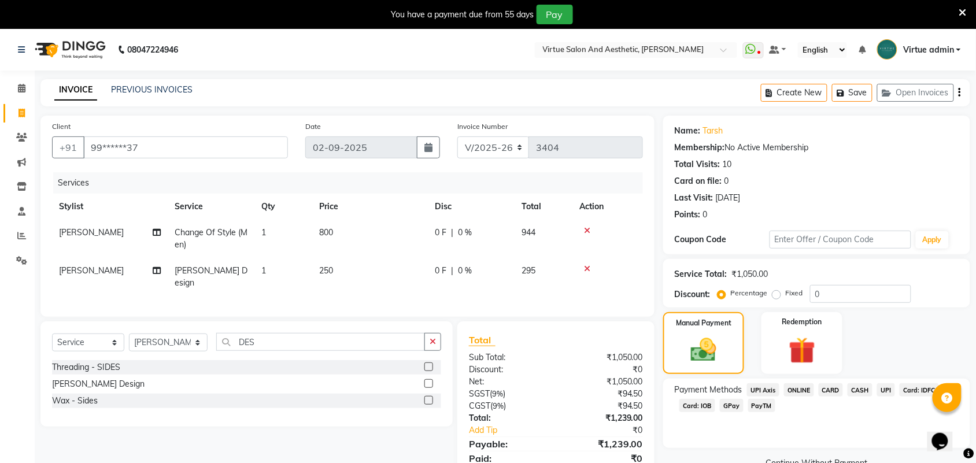
scroll to position [44, 0]
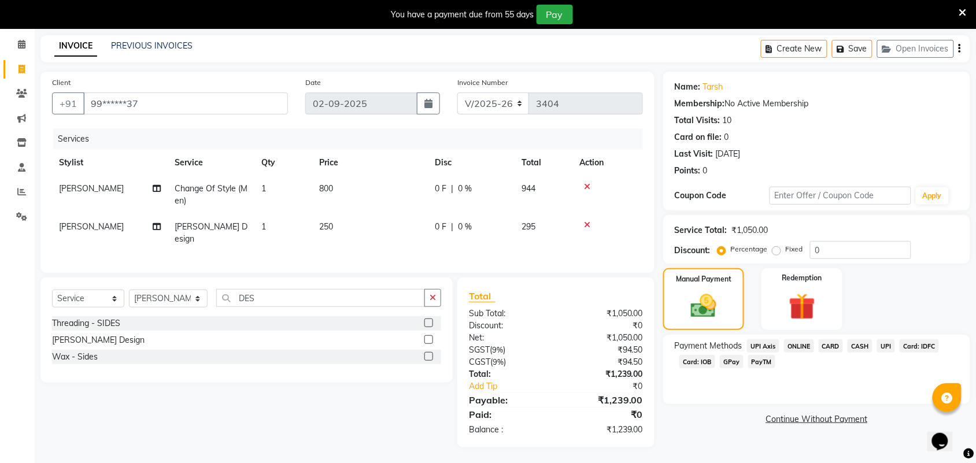
click at [862, 348] on span "CASH" at bounding box center [859, 345] width 25 height 13
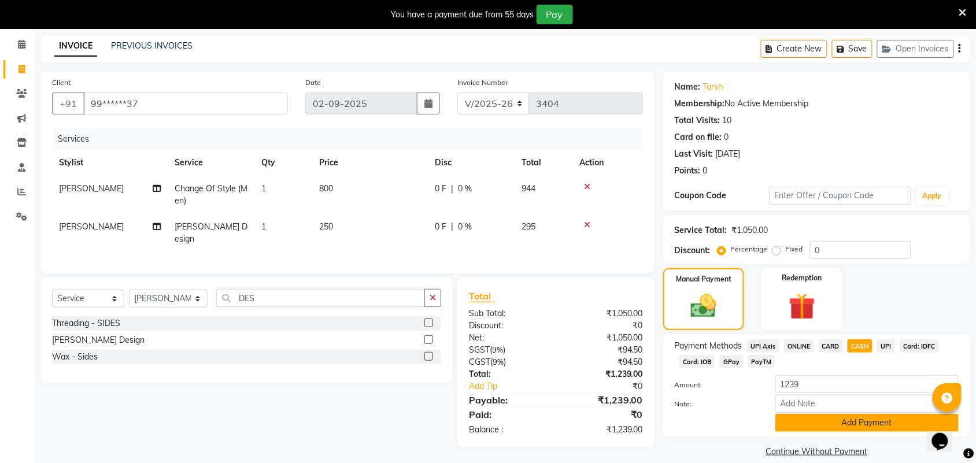
click at [864, 423] on button "Add Payment" at bounding box center [866, 423] width 183 height 18
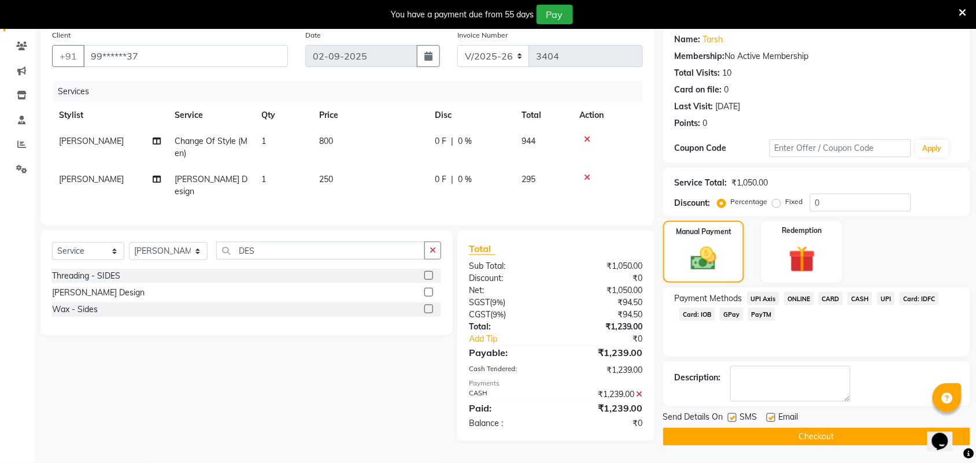
click at [844, 434] on button "Checkout" at bounding box center [816, 437] width 307 height 18
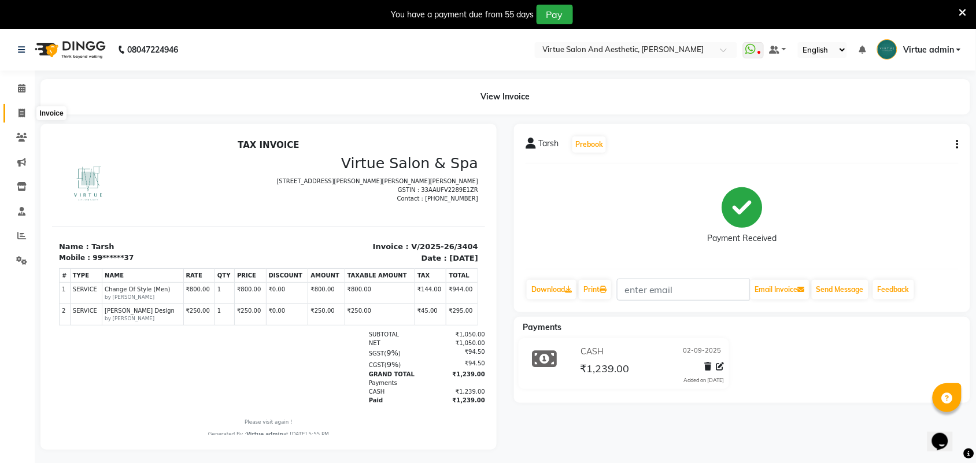
click at [12, 110] on span at bounding box center [22, 113] width 20 height 13
select select "service"
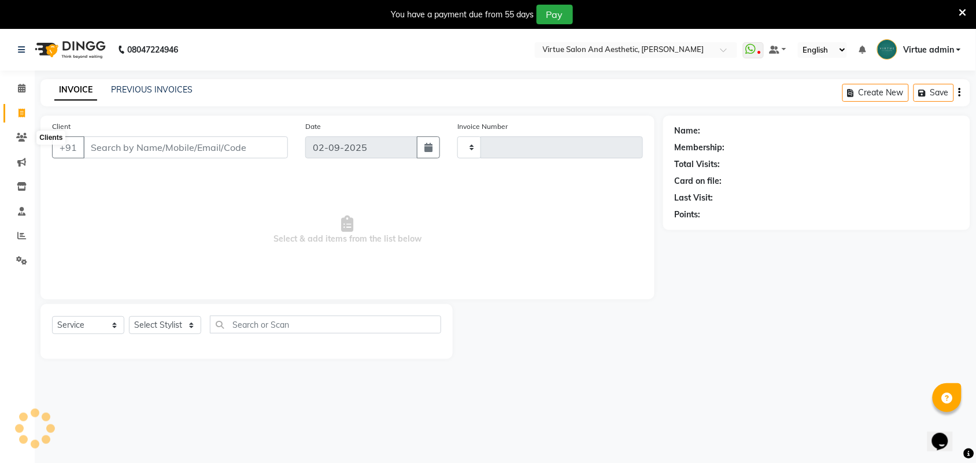
scroll to position [29, 0]
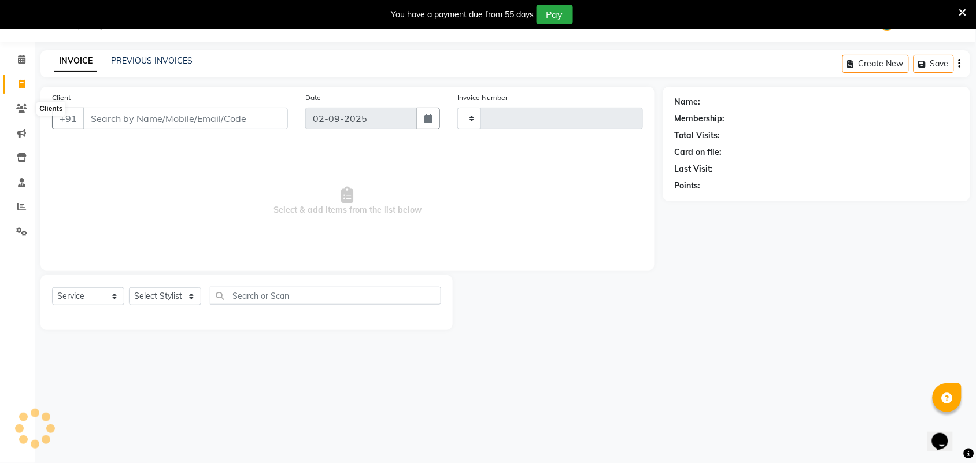
type input "3405"
select select "4466"
select select "V"
select select "71189"
